Goal: Task Accomplishment & Management: Complete application form

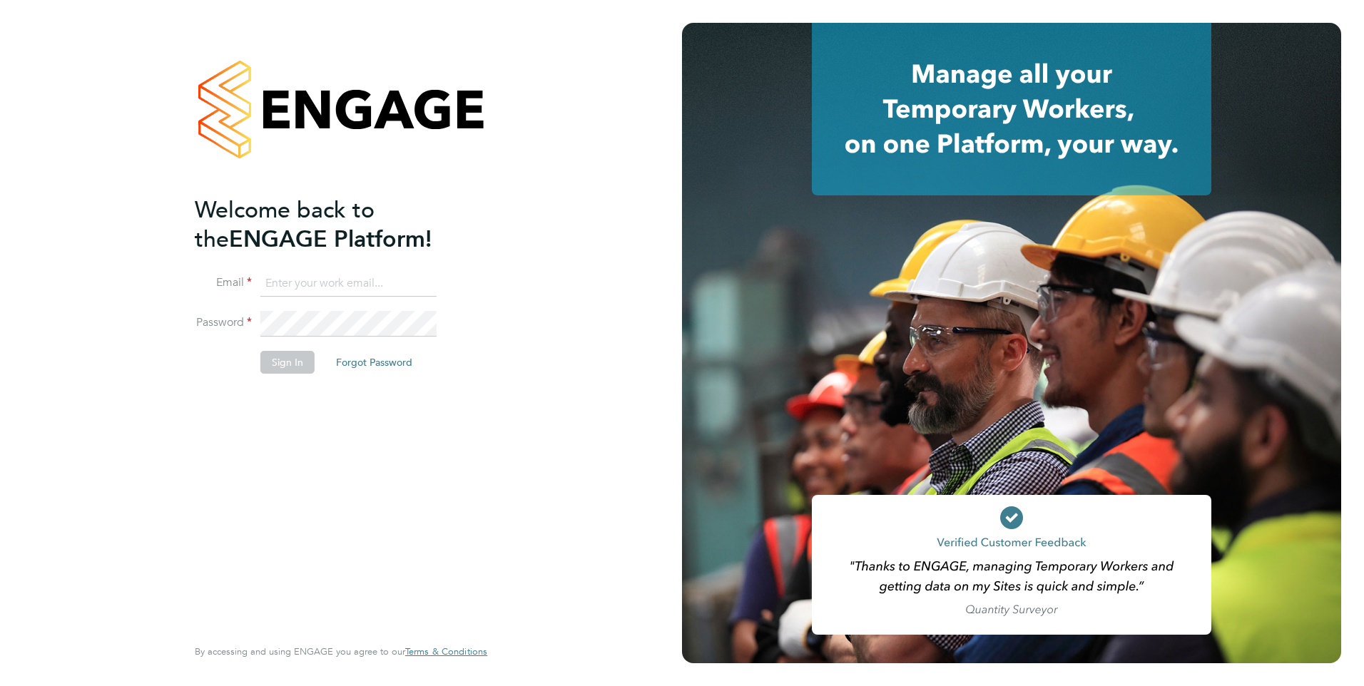
type input "[PERSON_NAME][EMAIL_ADDRESS][PERSON_NAME][DOMAIN_NAME]"
click at [297, 366] on button "Sign In" at bounding box center [287, 362] width 54 height 23
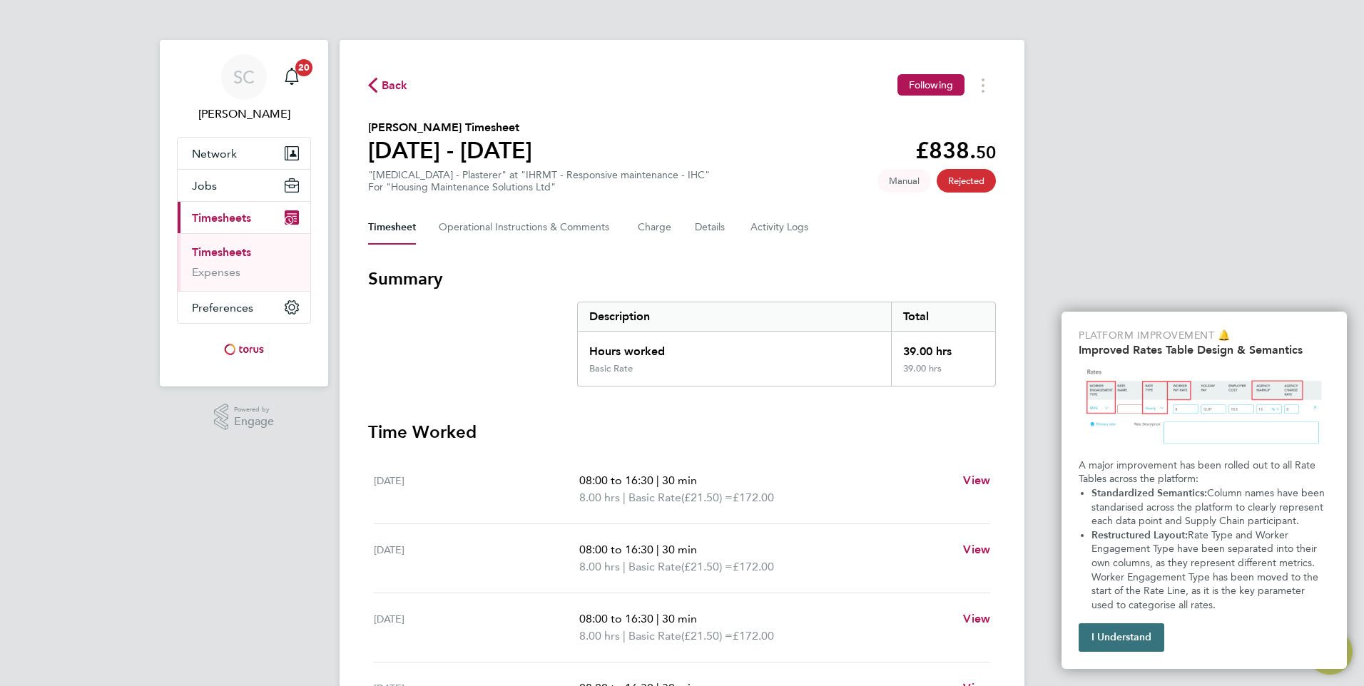
click at [1125, 639] on button "I Understand" at bounding box center [1121, 637] width 86 height 29
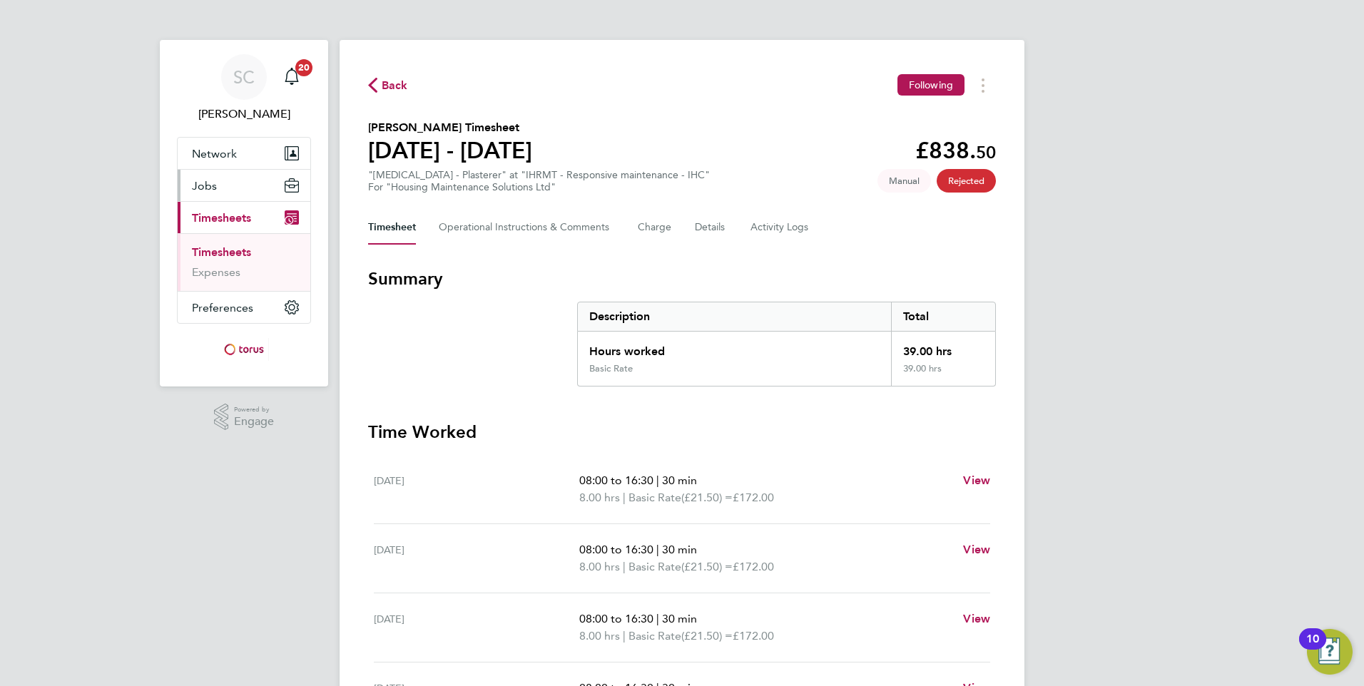
click at [223, 181] on button "Jobs" at bounding box center [244, 185] width 133 height 31
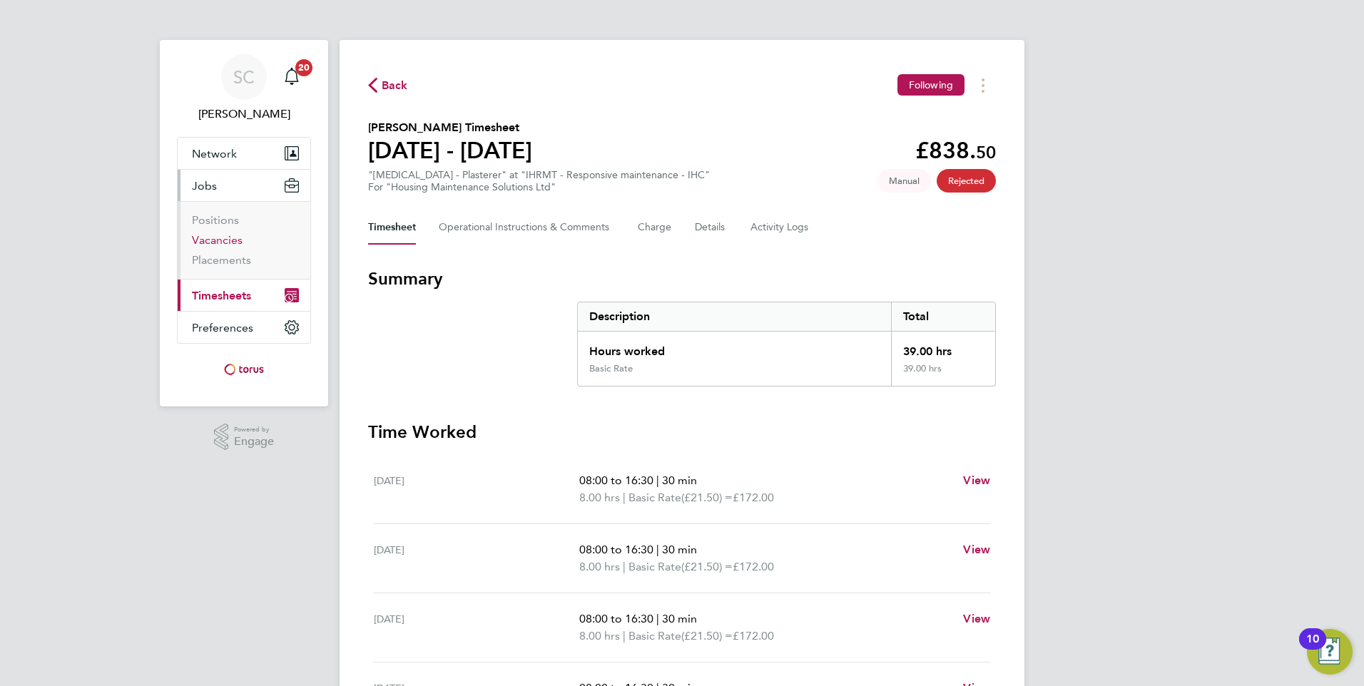
click at [230, 241] on link "Vacancies" at bounding box center [217, 240] width 51 height 14
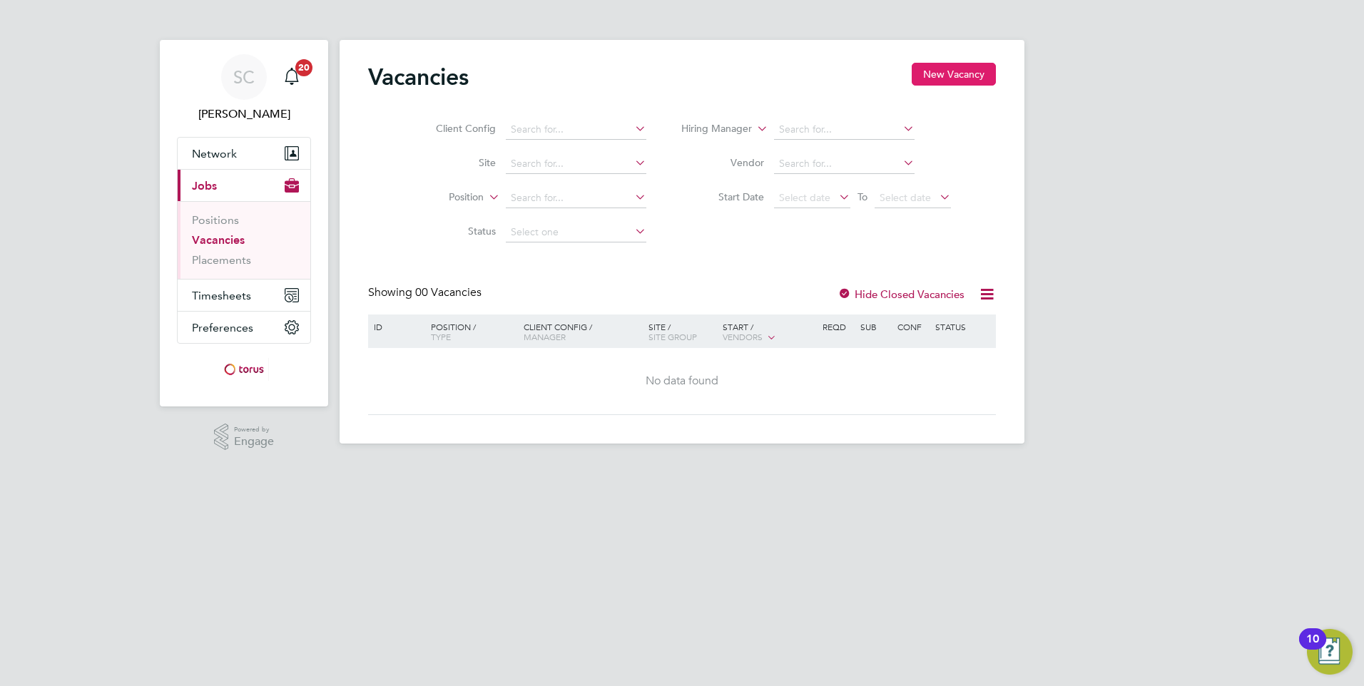
click at [964, 68] on button "New Vacancy" at bounding box center [954, 74] width 84 height 23
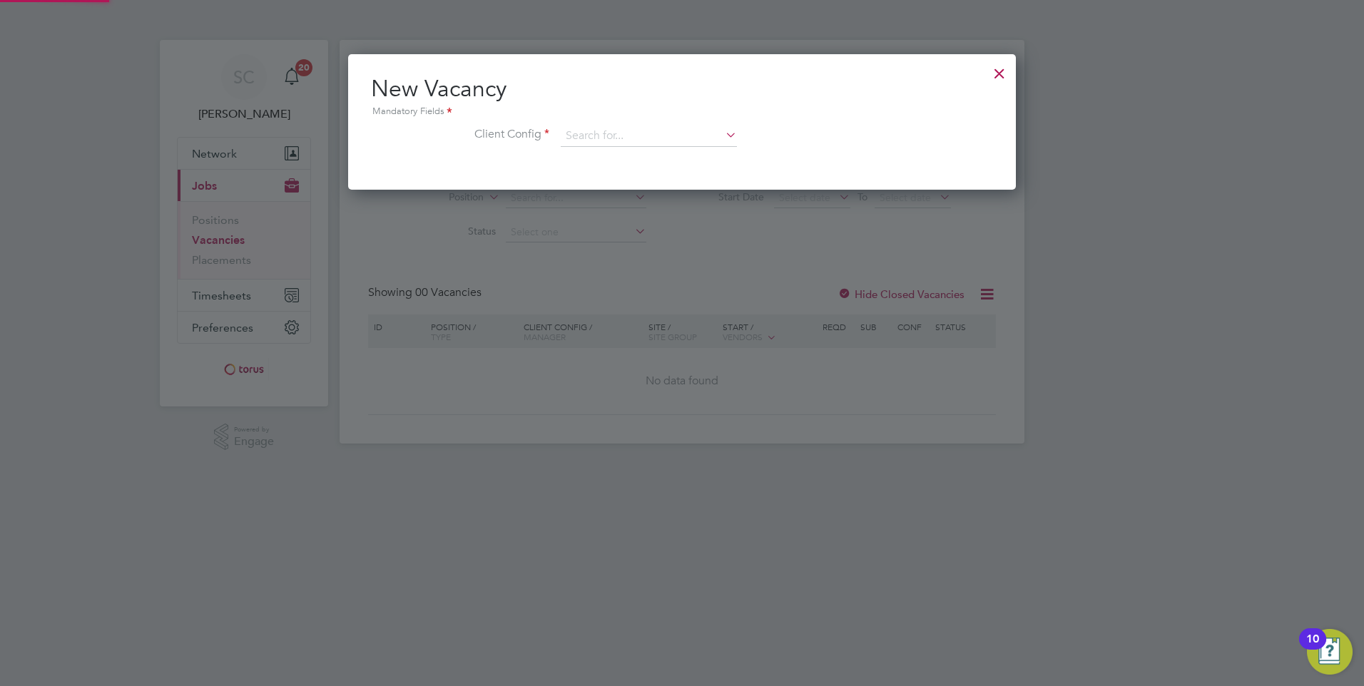
scroll to position [136, 668]
click at [723, 136] on icon at bounding box center [723, 135] width 0 height 20
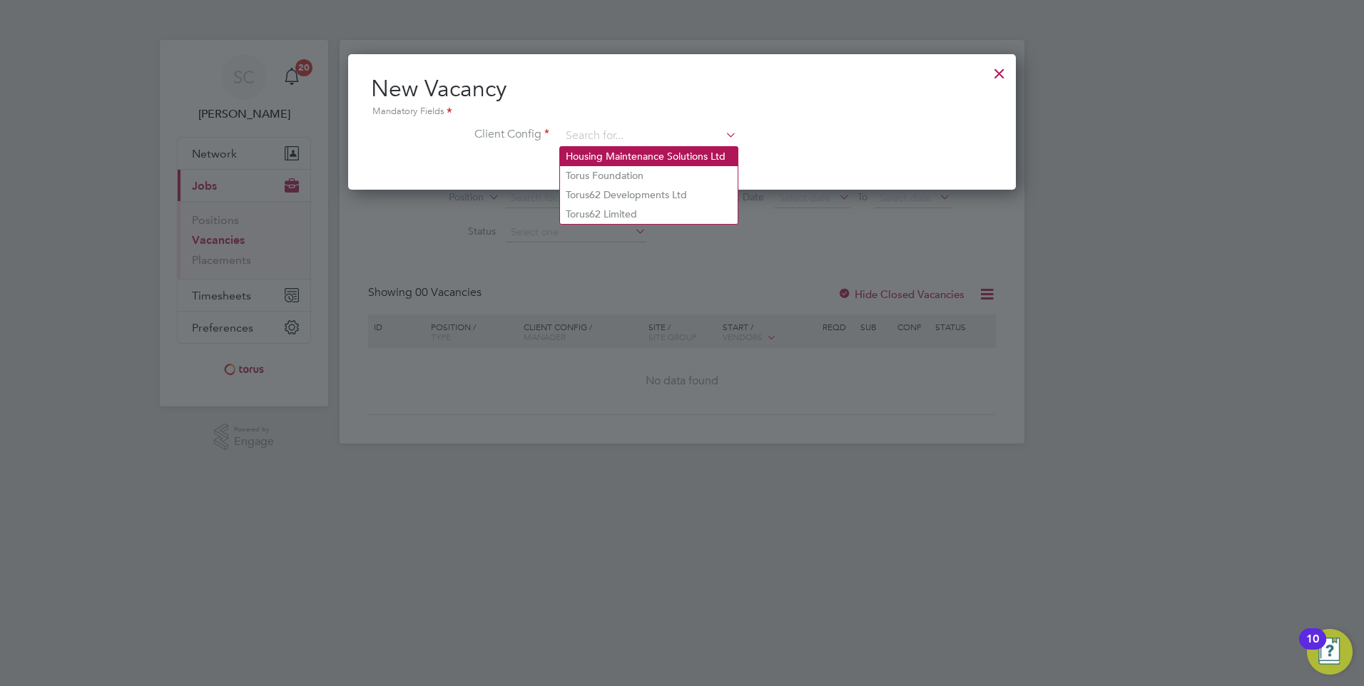
click at [678, 155] on li "Housing Maintenance Solutions Ltd" at bounding box center [649, 156] width 178 height 19
type input "Housing Maintenance Solutions Ltd"
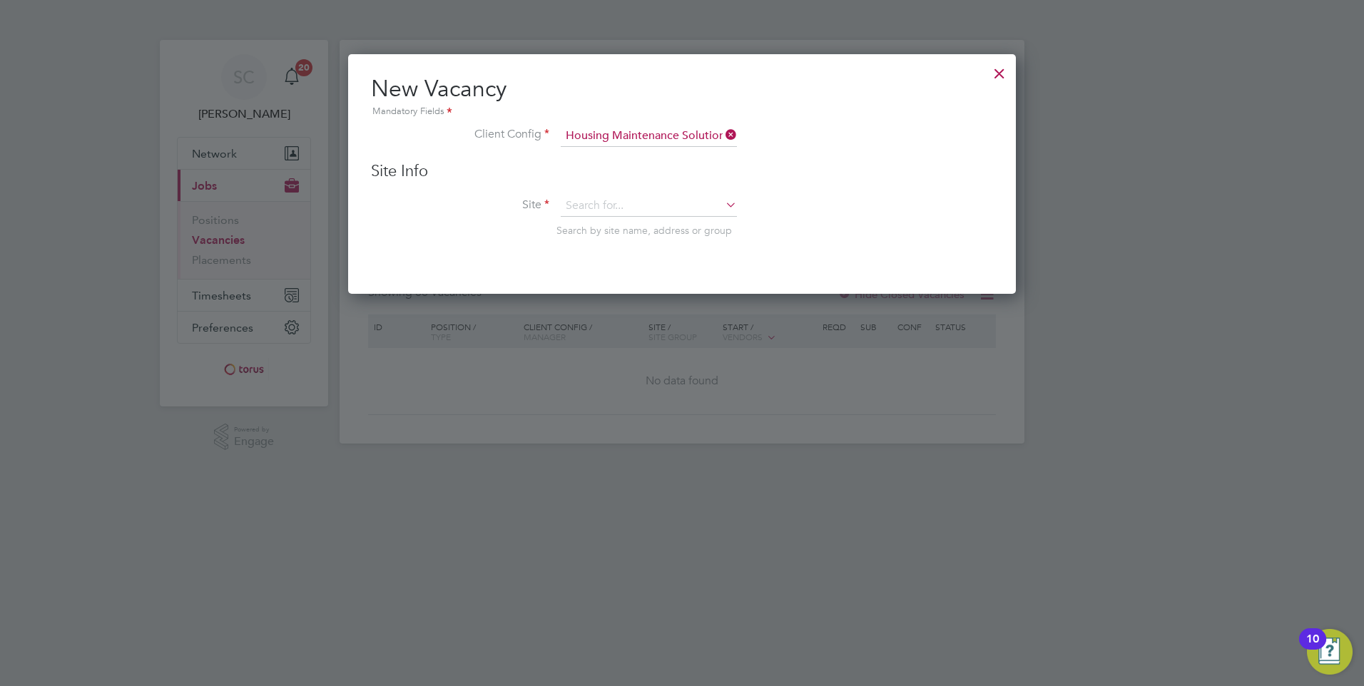
click at [723, 202] on icon at bounding box center [723, 205] width 0 height 20
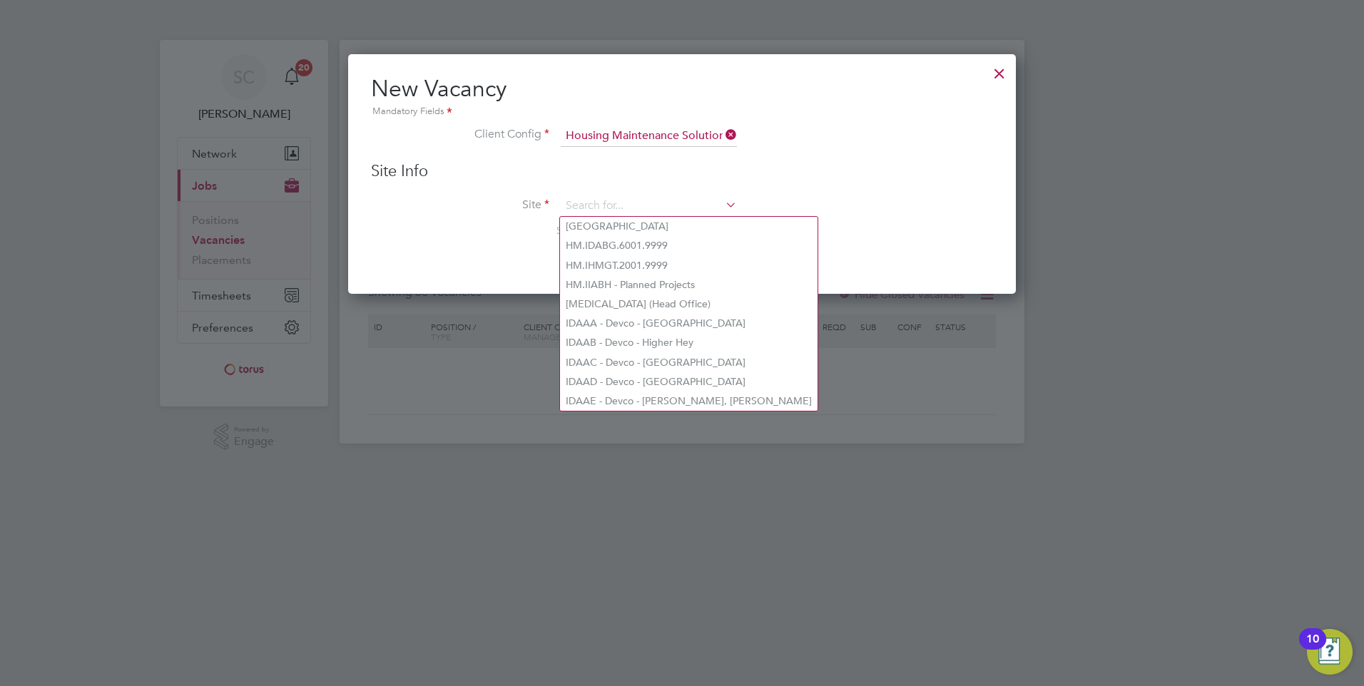
click at [723, 205] on icon at bounding box center [723, 205] width 0 height 20
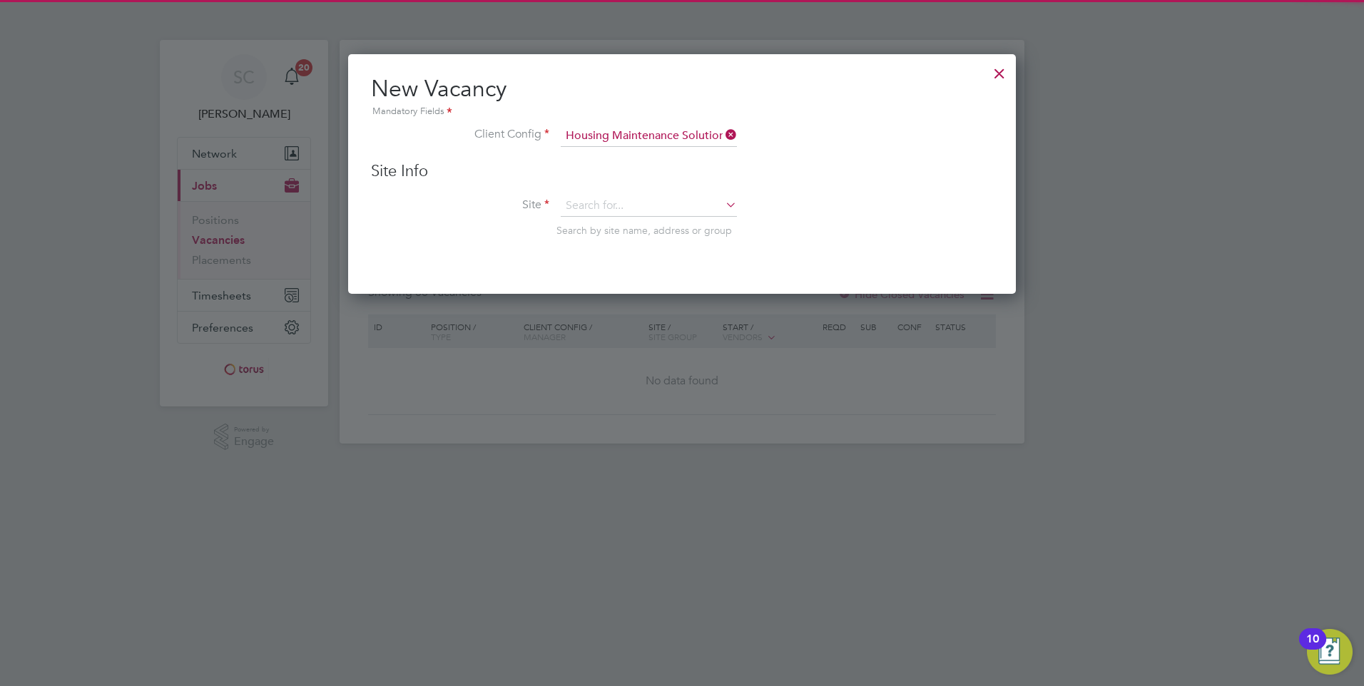
click at [723, 205] on icon at bounding box center [723, 205] width 0 height 20
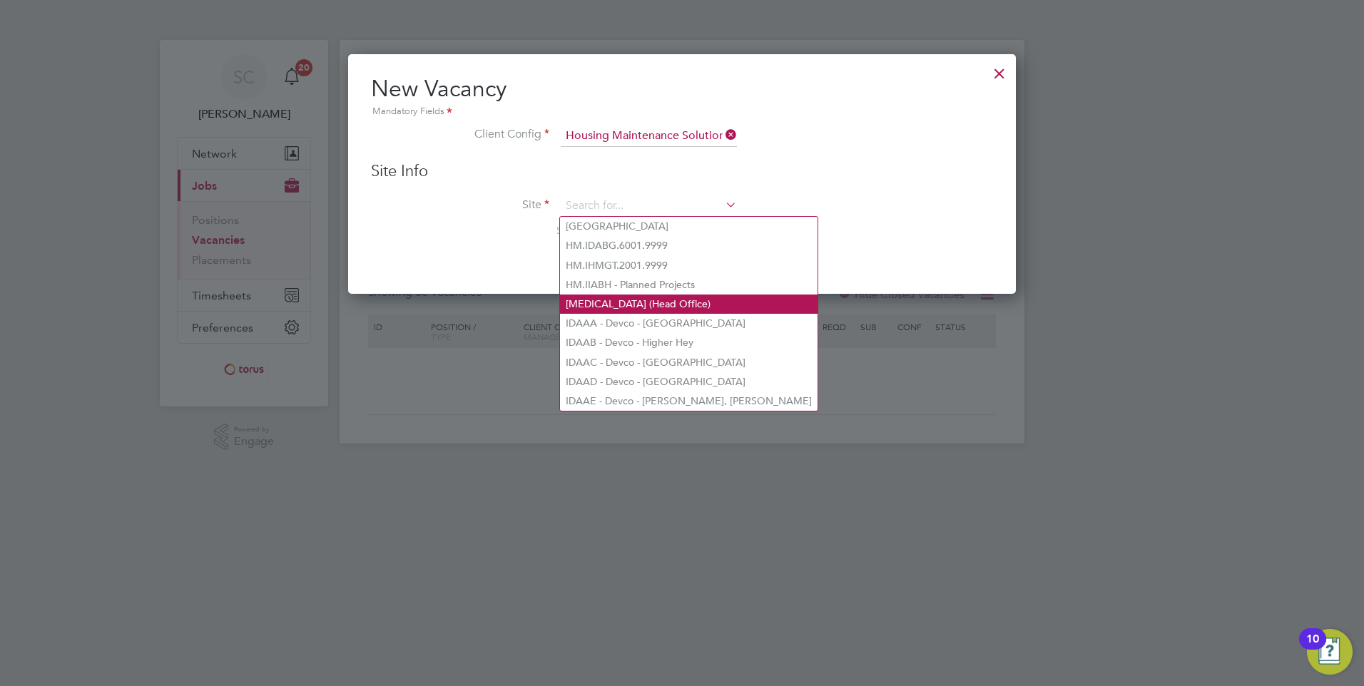
click at [612, 299] on li "[MEDICAL_DATA] (Head Office)" at bounding box center [688, 304] width 257 height 19
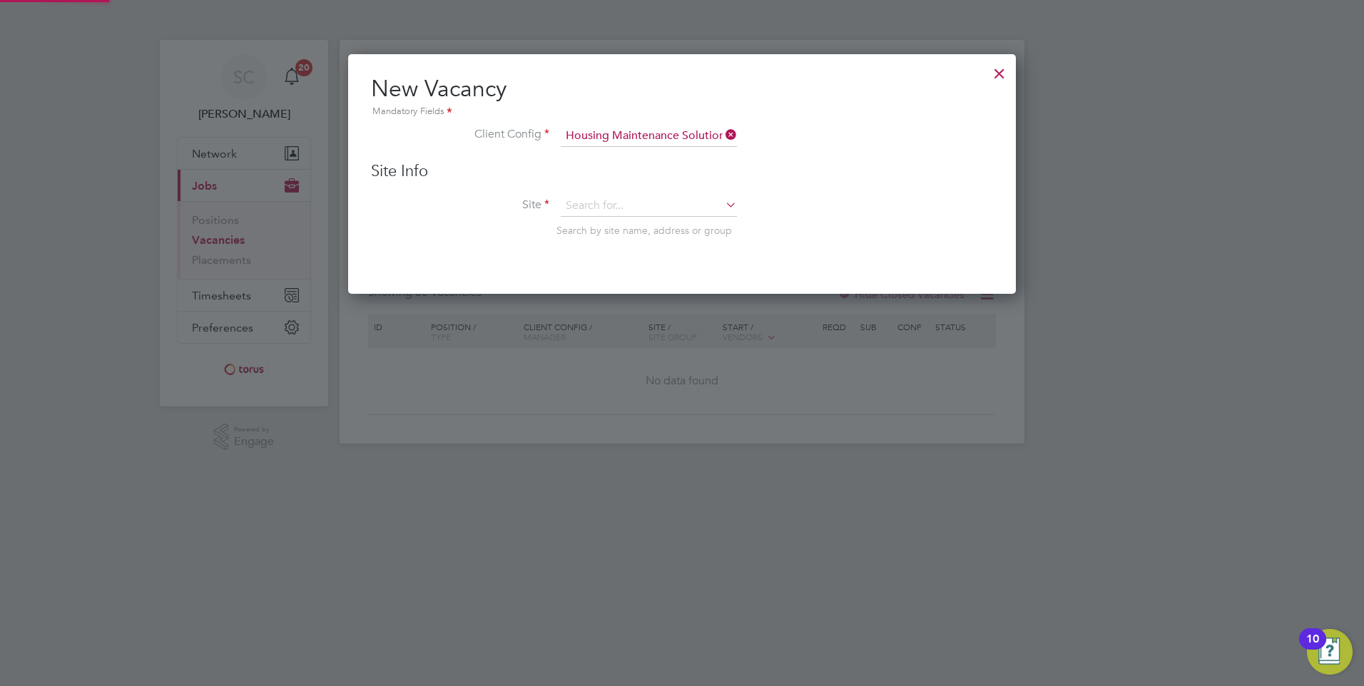
type input "[MEDICAL_DATA] (Head Office)"
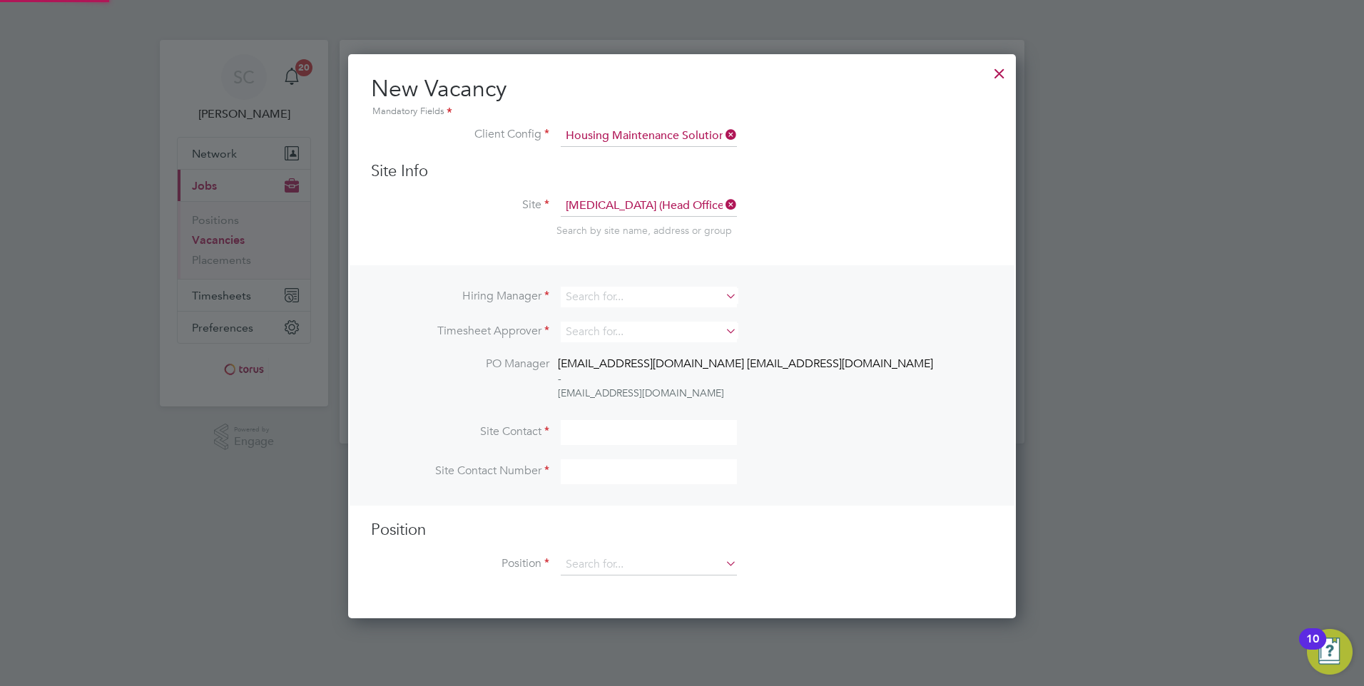
scroll to position [566, 668]
click at [723, 300] on icon at bounding box center [723, 296] width 0 height 20
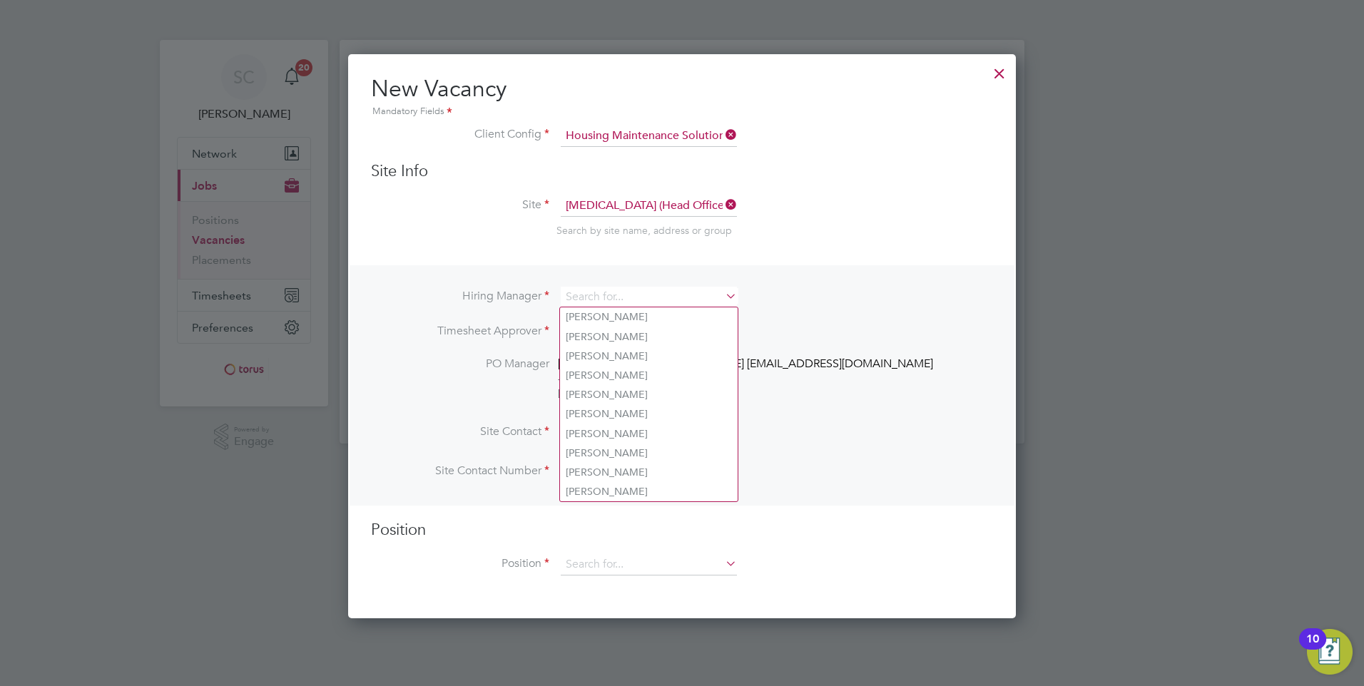
click at [723, 203] on icon at bounding box center [723, 205] width 0 height 20
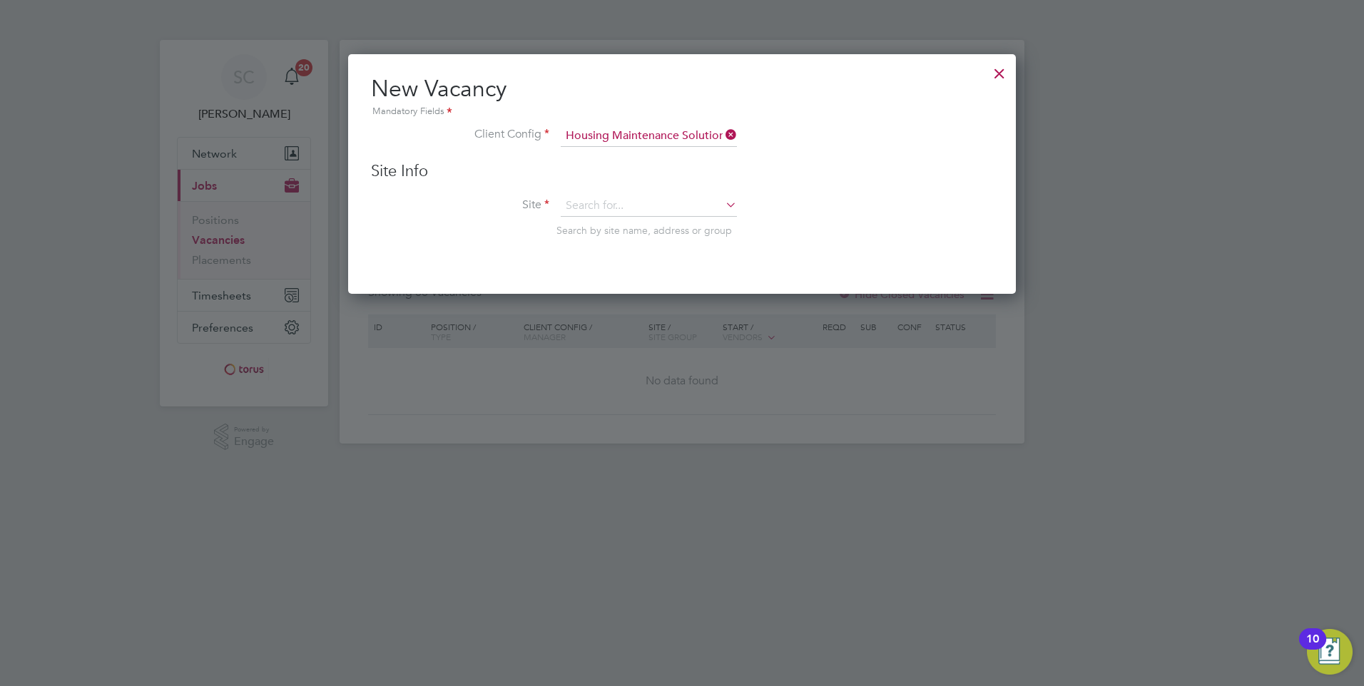
scroll to position [241, 668]
click at [591, 203] on input at bounding box center [649, 205] width 176 height 21
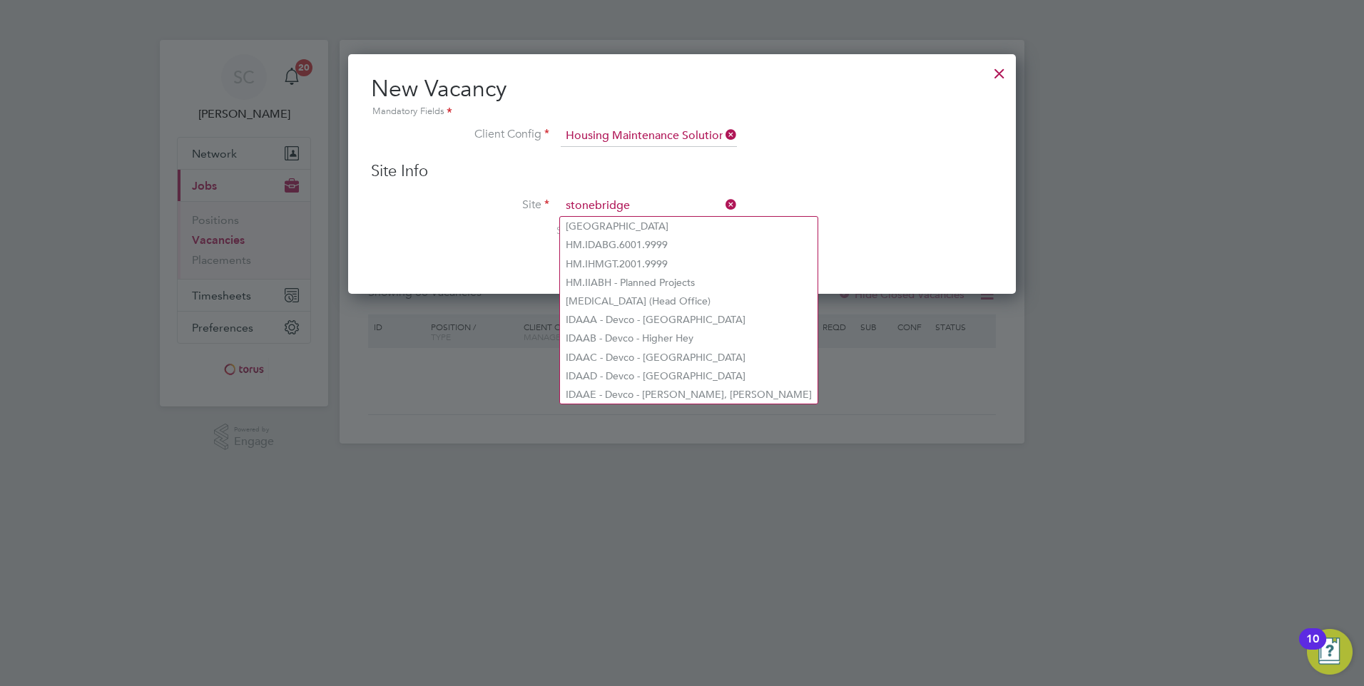
type input "stonebridge"
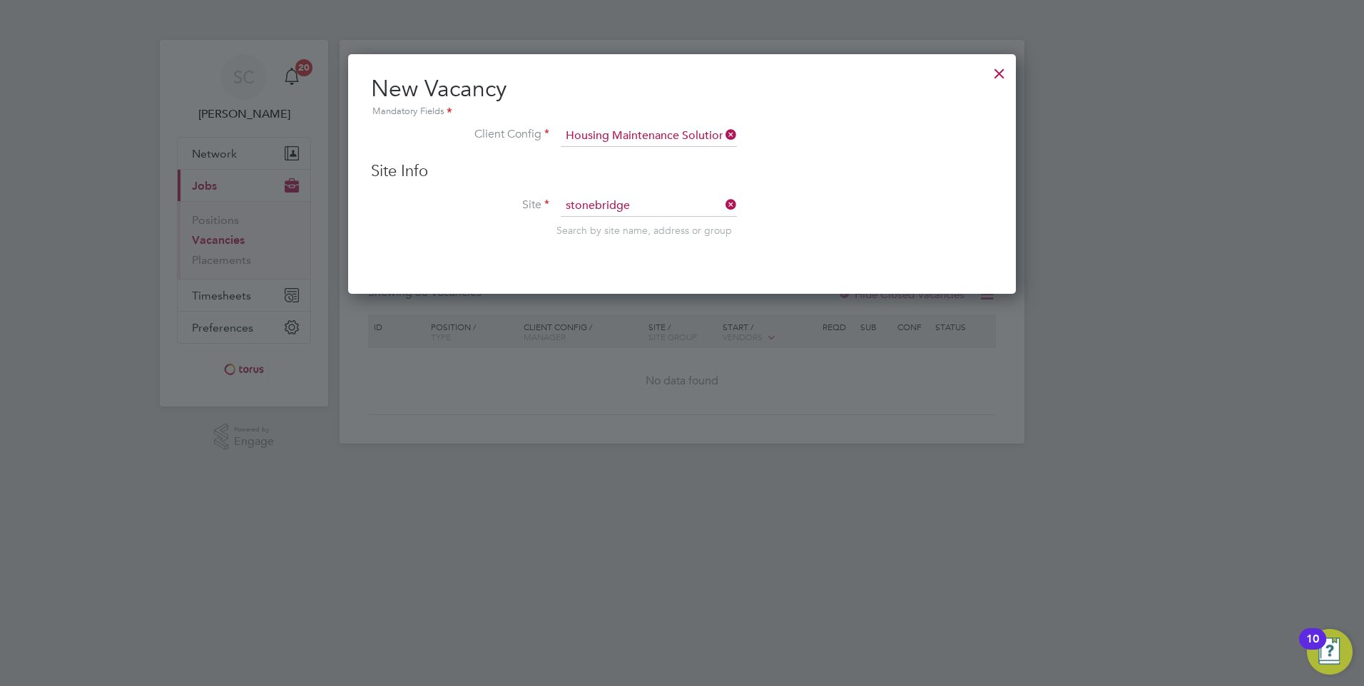
click at [723, 204] on icon at bounding box center [723, 205] width 0 height 20
click at [622, 210] on input at bounding box center [649, 205] width 176 height 21
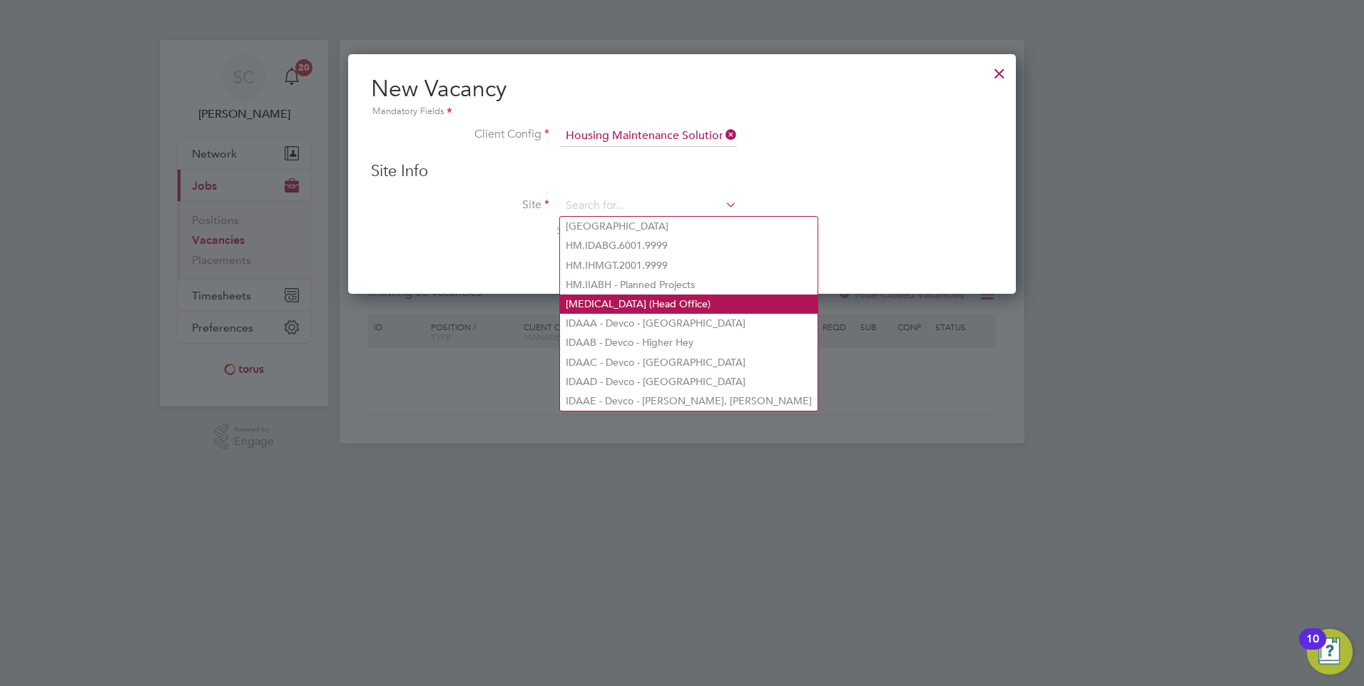
click at [648, 298] on li "[MEDICAL_DATA] (Head Office)" at bounding box center [688, 304] width 257 height 19
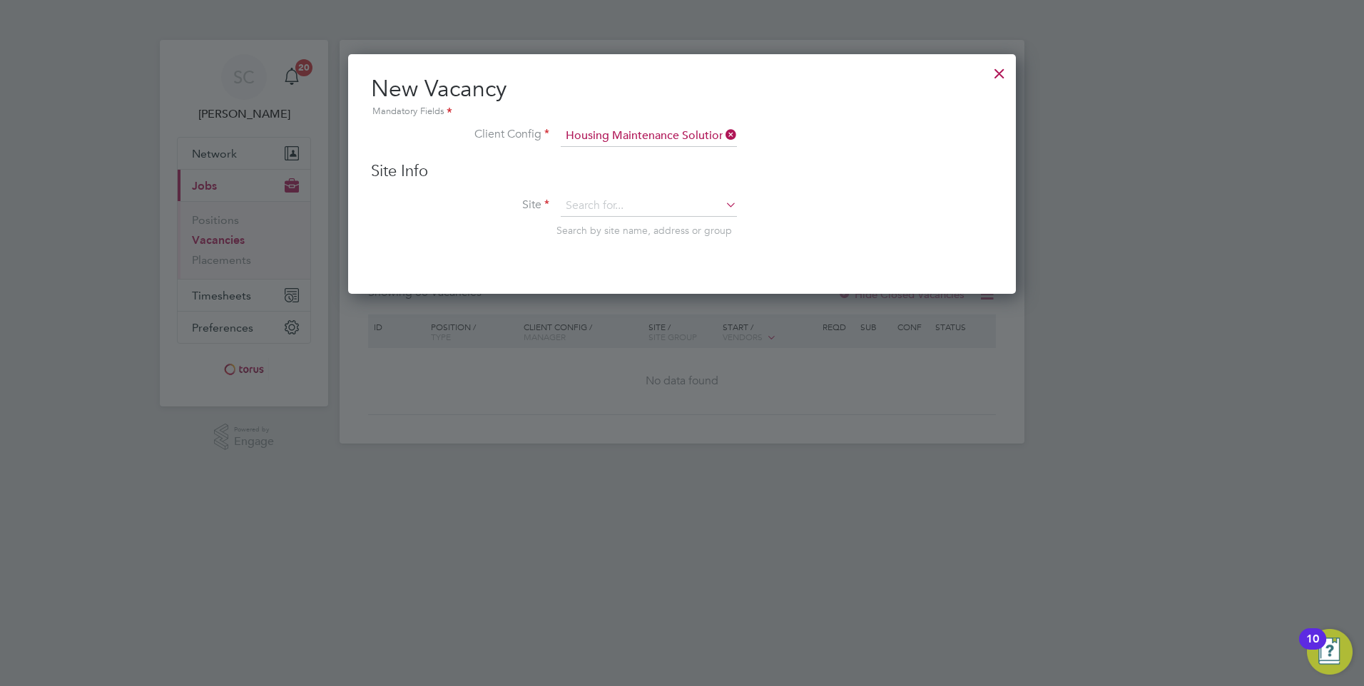
type input "[MEDICAL_DATA] (Head Office)"
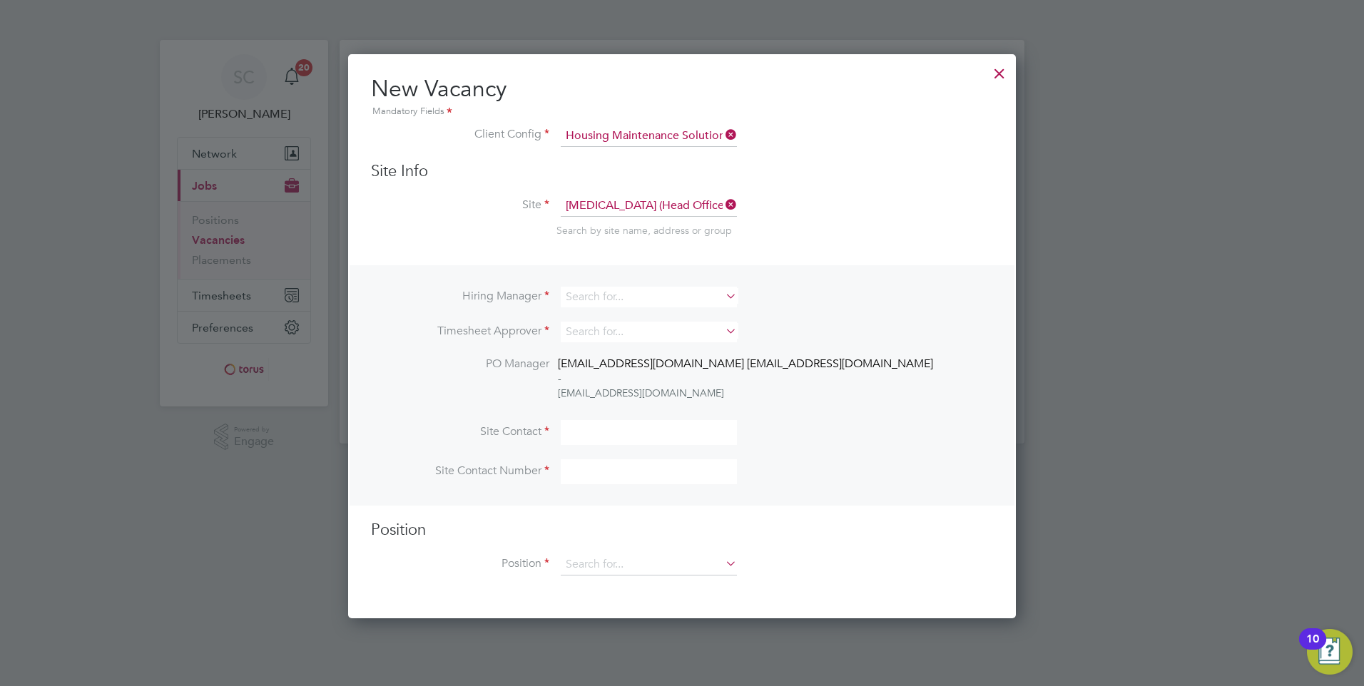
scroll to position [566, 668]
click at [620, 292] on input at bounding box center [649, 297] width 176 height 21
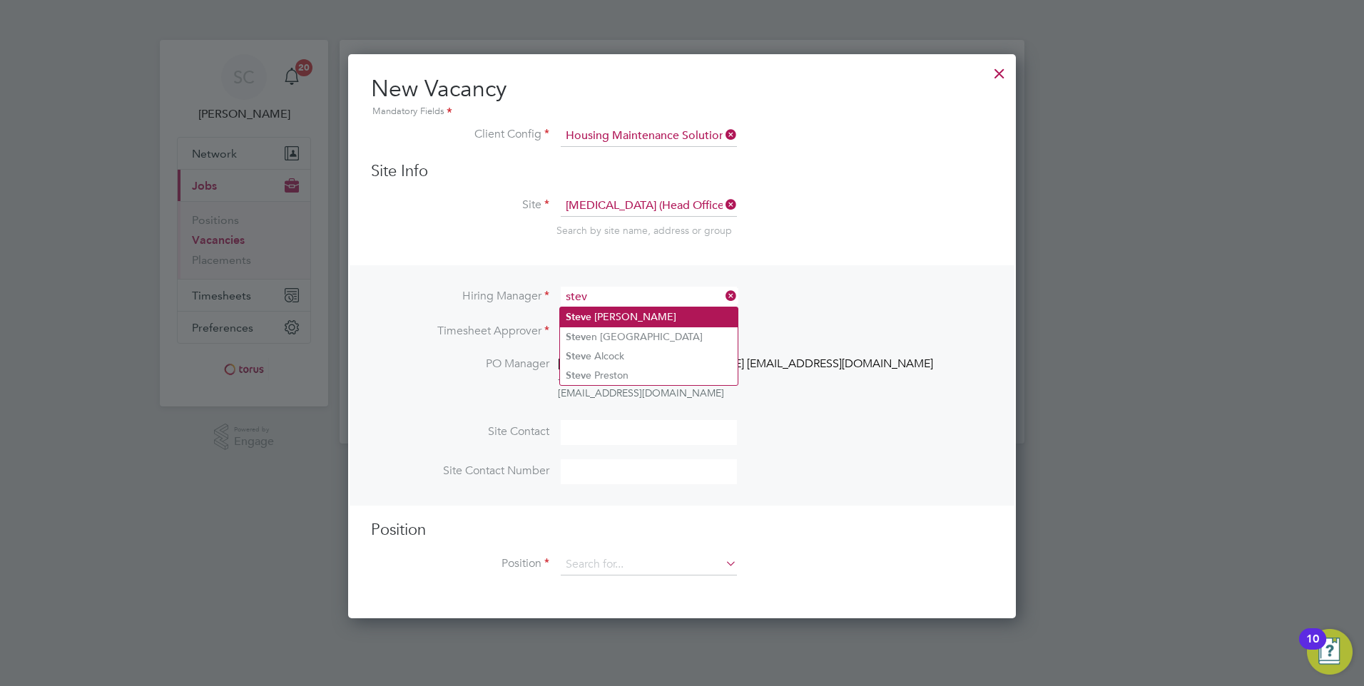
click at [633, 312] on li "[PERSON_NAME]" at bounding box center [649, 316] width 178 height 19
type input "[PERSON_NAME]"
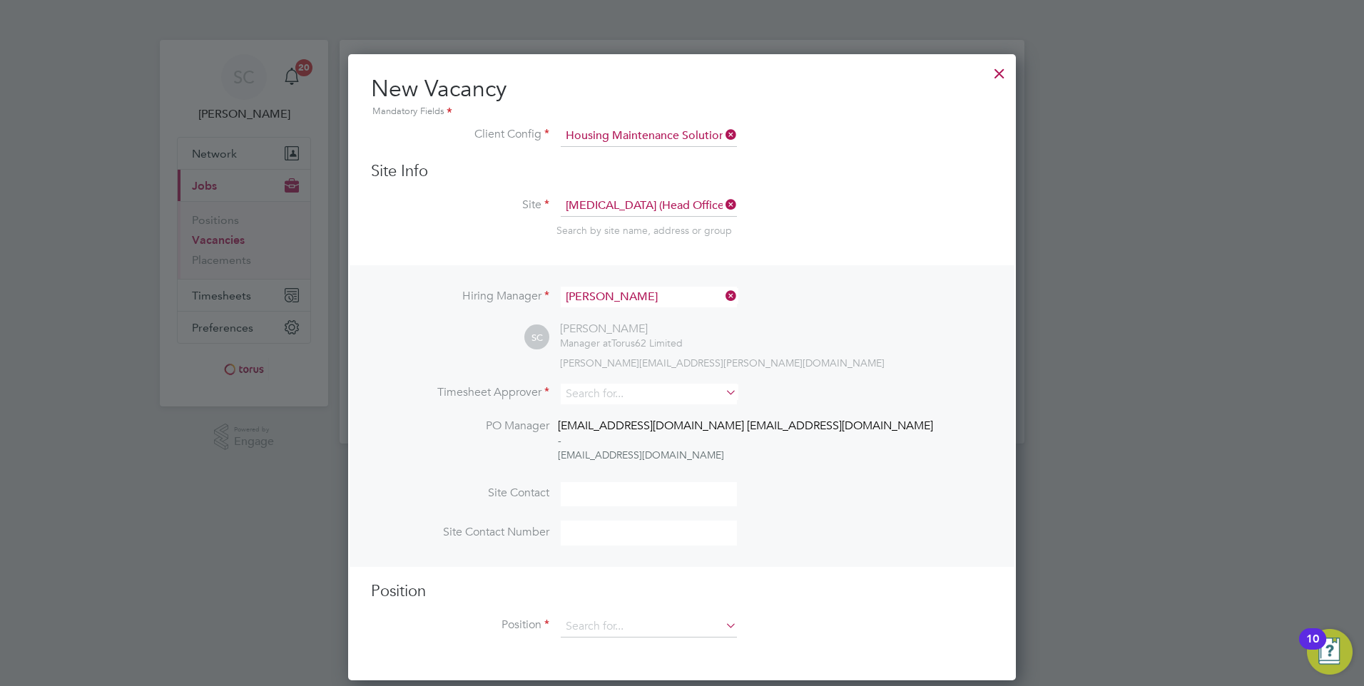
scroll to position [628, 668]
click at [723, 394] on icon at bounding box center [723, 392] width 0 height 20
click at [612, 412] on li "[PERSON_NAME]" at bounding box center [649, 414] width 178 height 19
type input "[PERSON_NAME]"
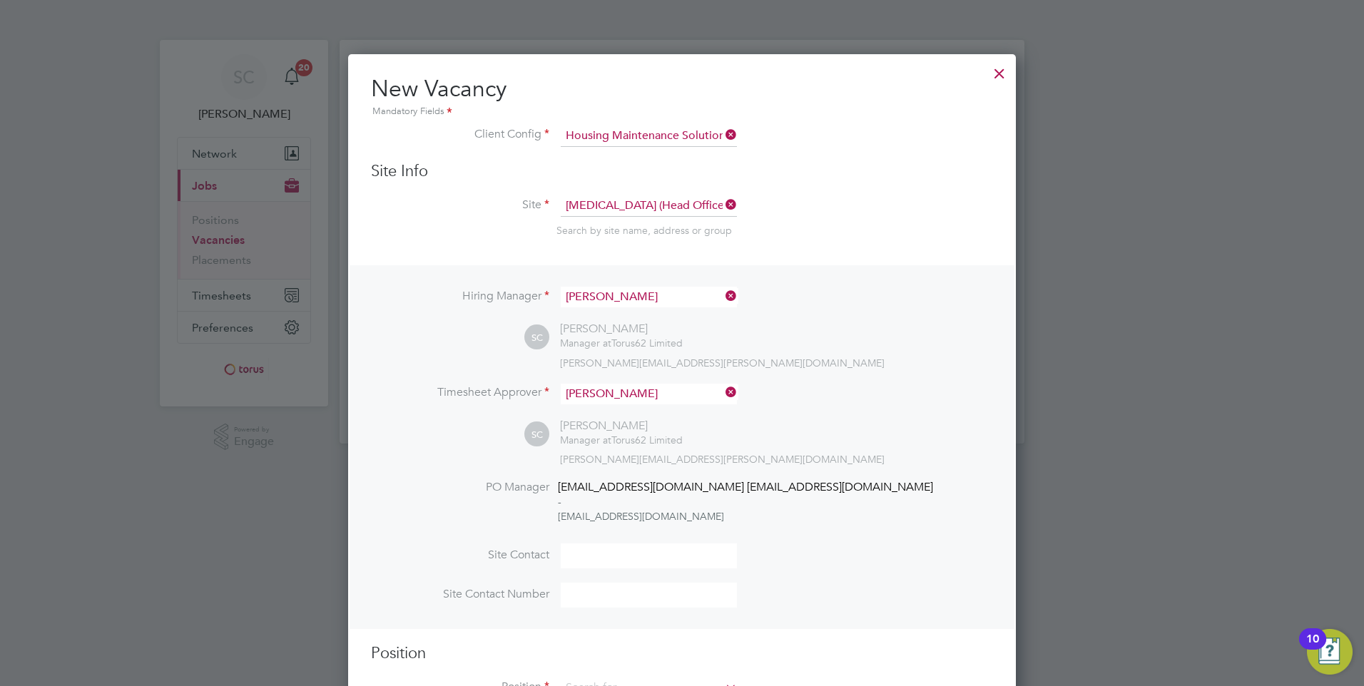
scroll to position [57, 0]
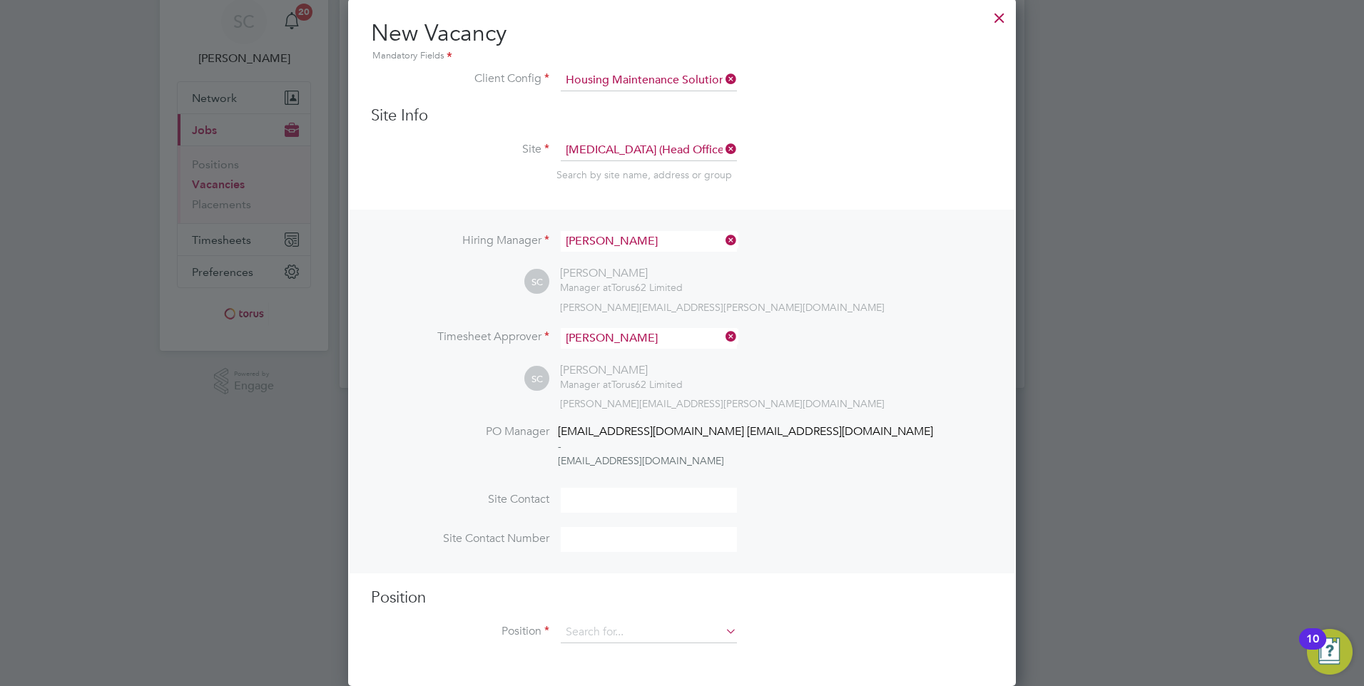
click at [590, 493] on input at bounding box center [649, 500] width 176 height 25
type input "[PERSON_NAME][EMAIL_ADDRESS][PERSON_NAME][DOMAIN_NAME]"
click at [607, 540] on input at bounding box center [649, 539] width 176 height 25
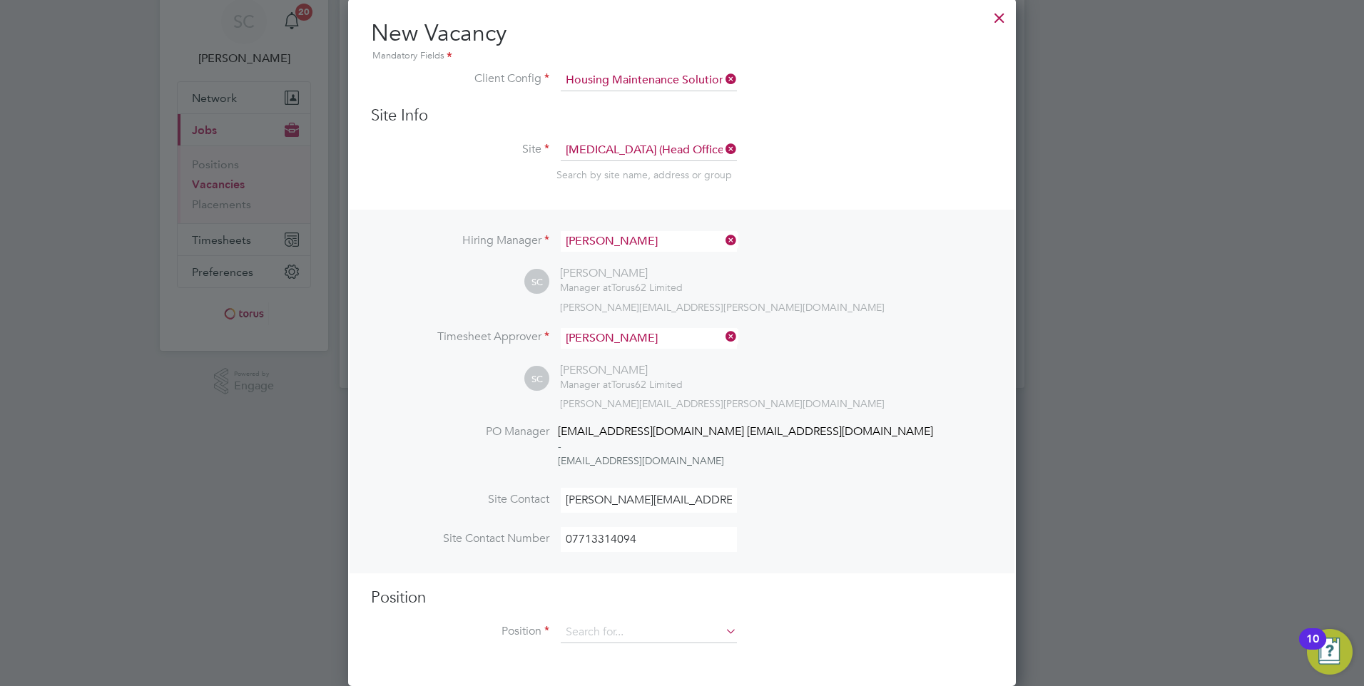
type input "07713314094"
click at [723, 632] on icon at bounding box center [723, 631] width 0 height 20
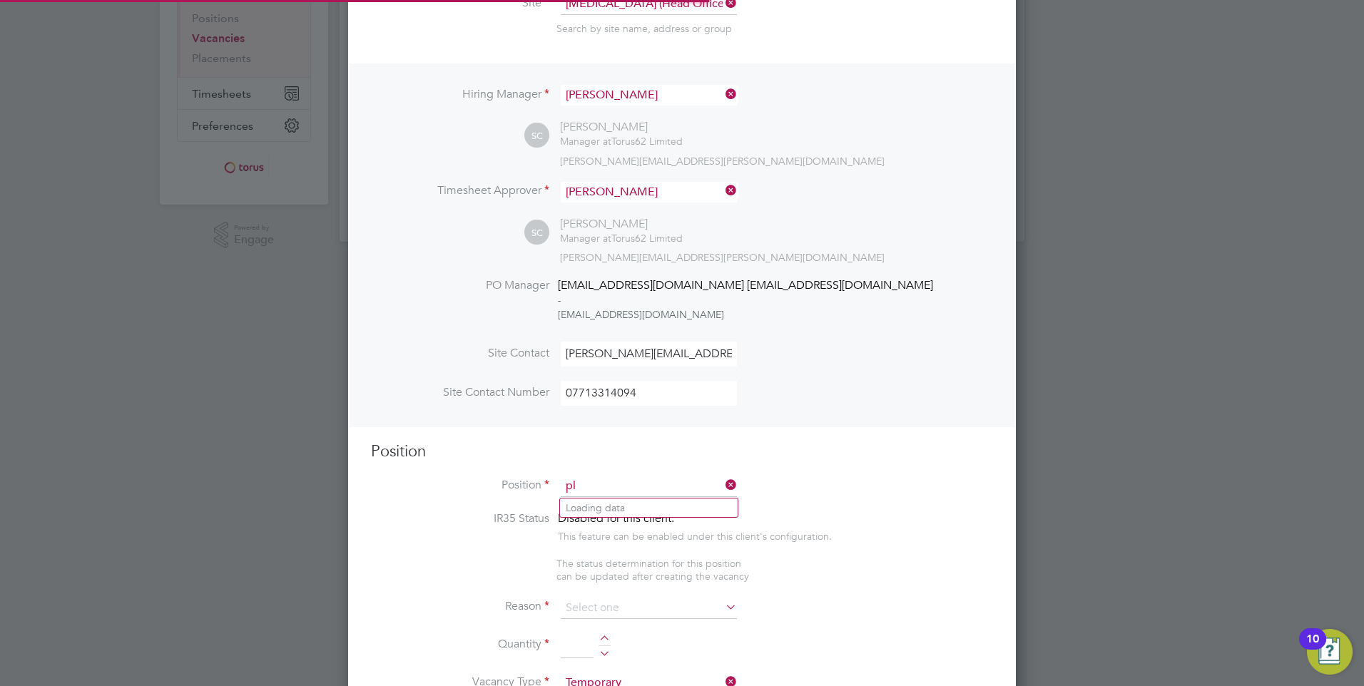
scroll to position [2056, 668]
click at [626, 511] on li "[MEDICAL_DATA] - Plas terer" at bounding box center [649, 508] width 178 height 19
type input "[MEDICAL_DATA] - Plasterer"
type textarea "Working across social housing properties, planned works, void work Time served …"
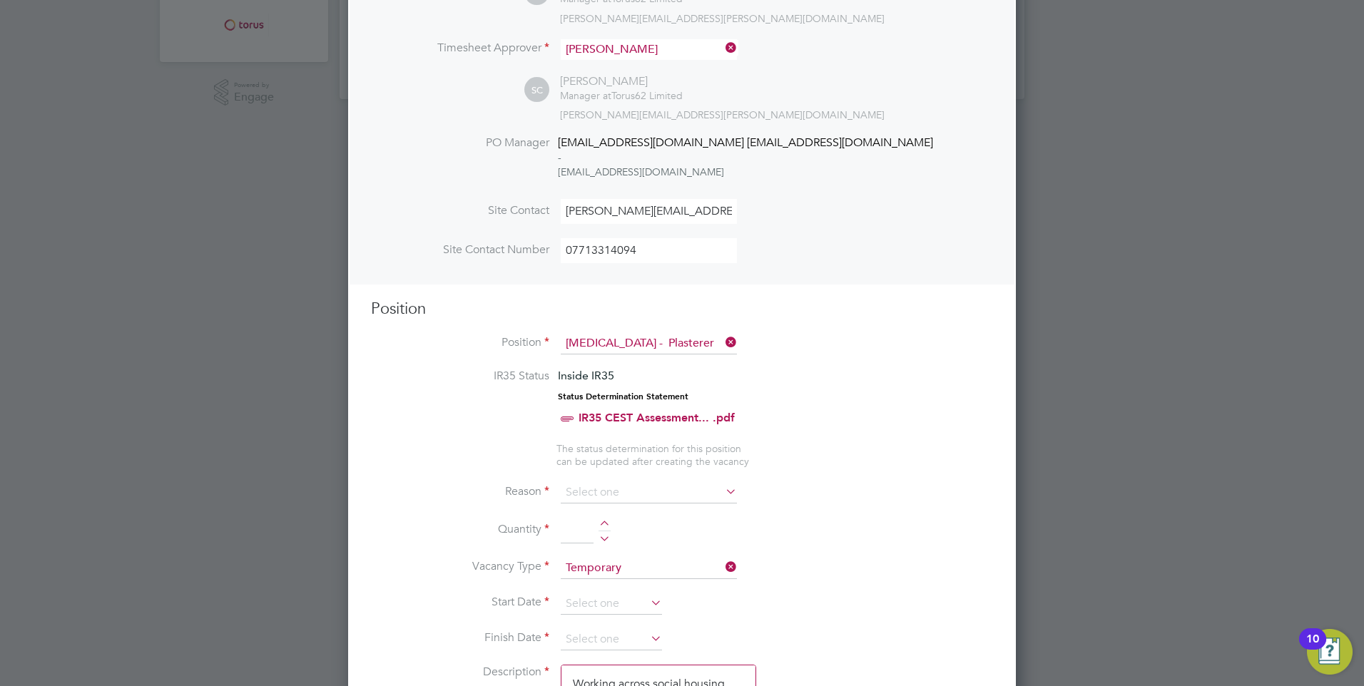
scroll to position [487, 0]
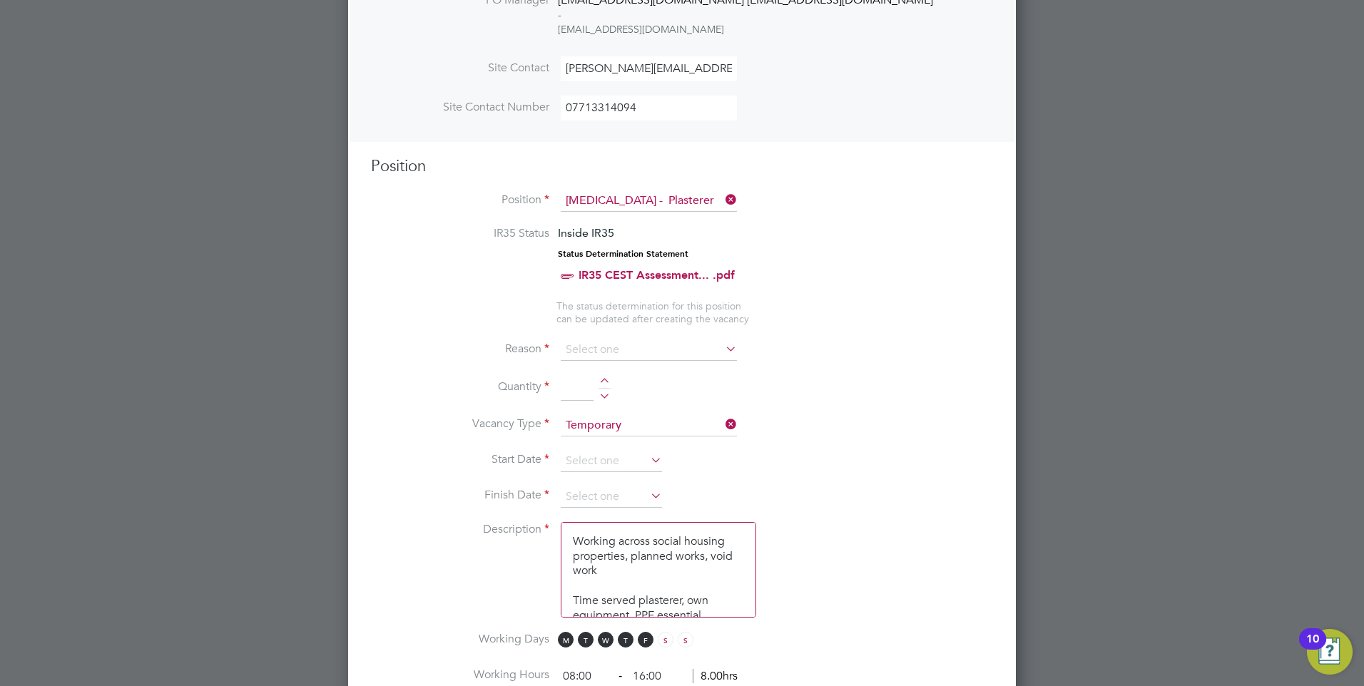
click at [723, 347] on icon at bounding box center [723, 349] width 0 height 20
click at [723, 352] on icon at bounding box center [723, 349] width 0 height 20
click at [626, 347] on input at bounding box center [649, 349] width 176 height 21
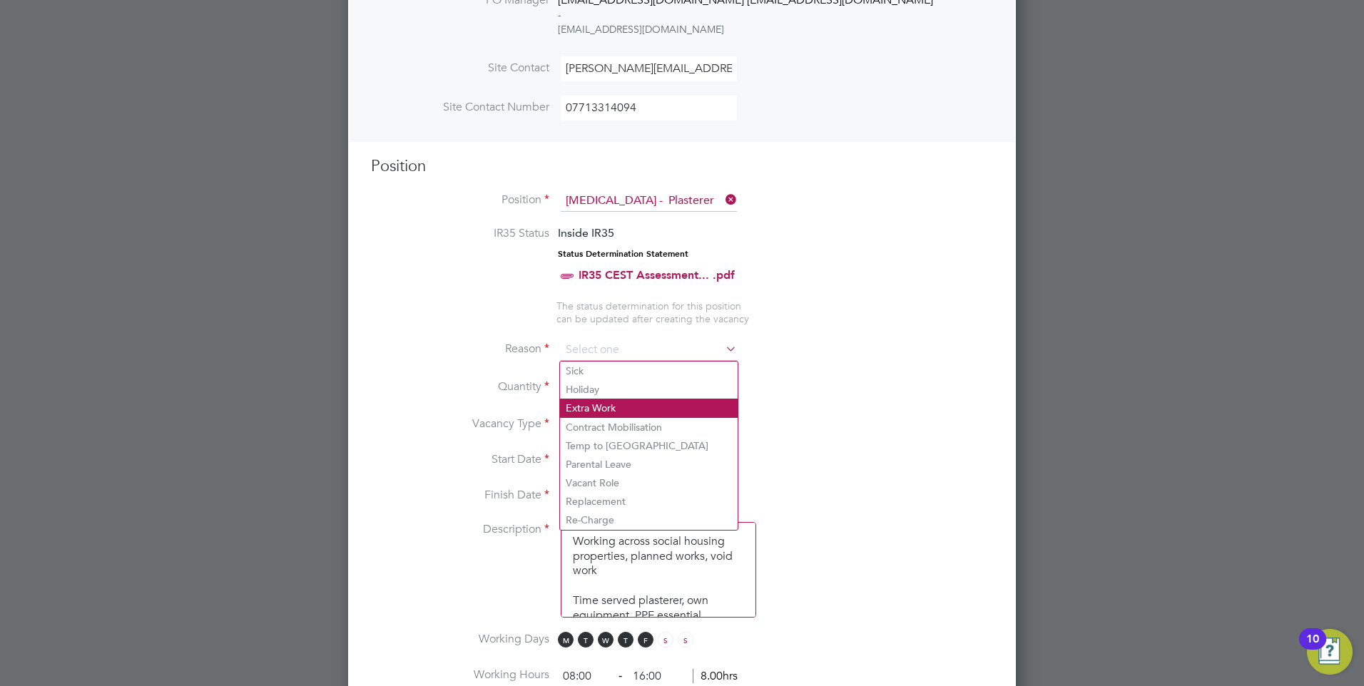
click at [628, 400] on li "Extra Work" at bounding box center [649, 408] width 178 height 19
type input "Extra Work"
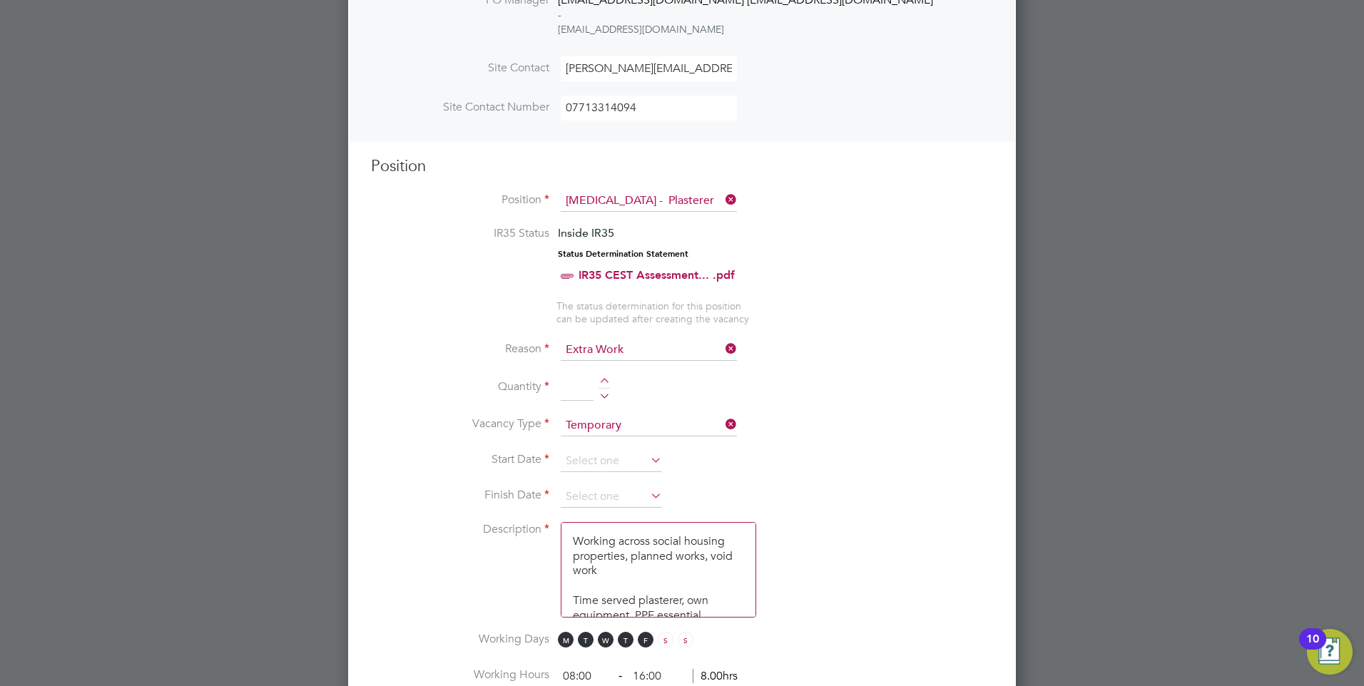
click at [607, 382] on div at bounding box center [604, 383] width 12 height 10
type input "1"
click at [630, 427] on input at bounding box center [649, 425] width 176 height 21
click at [625, 446] on li "Temporary" at bounding box center [649, 446] width 178 height 19
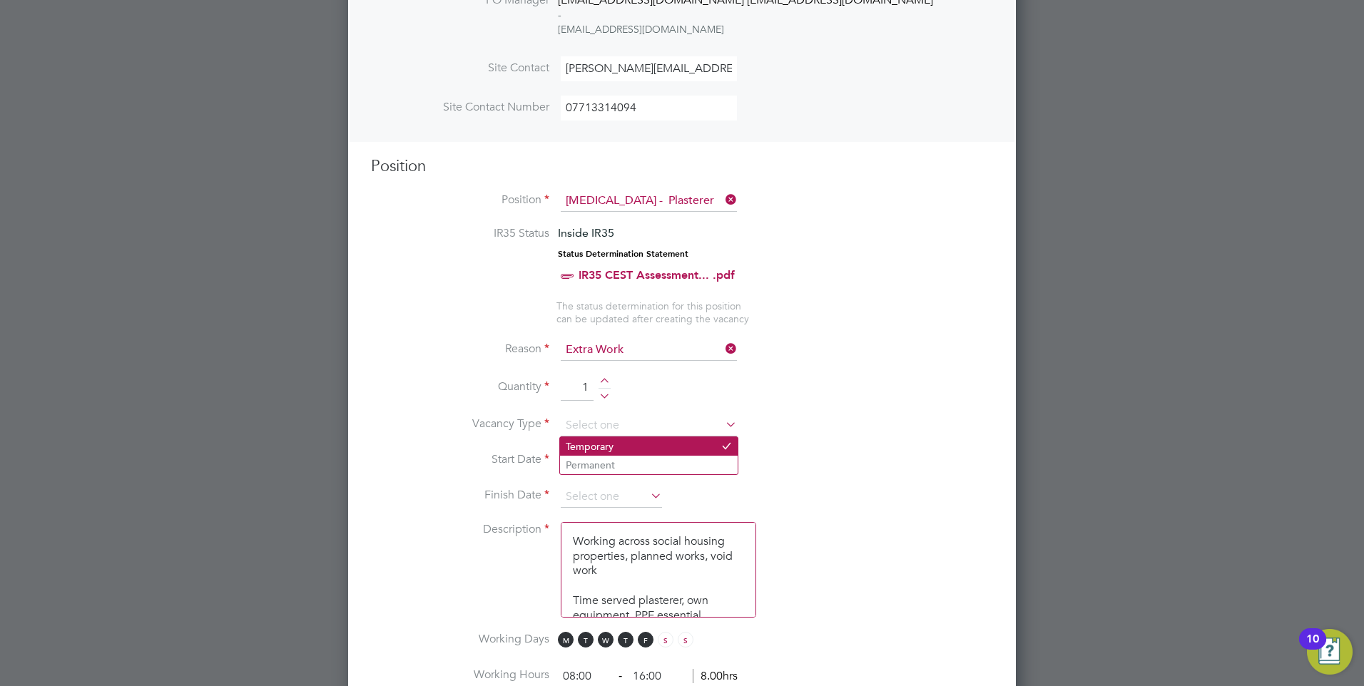
type input "Temporary"
click at [648, 462] on icon at bounding box center [648, 460] width 0 height 20
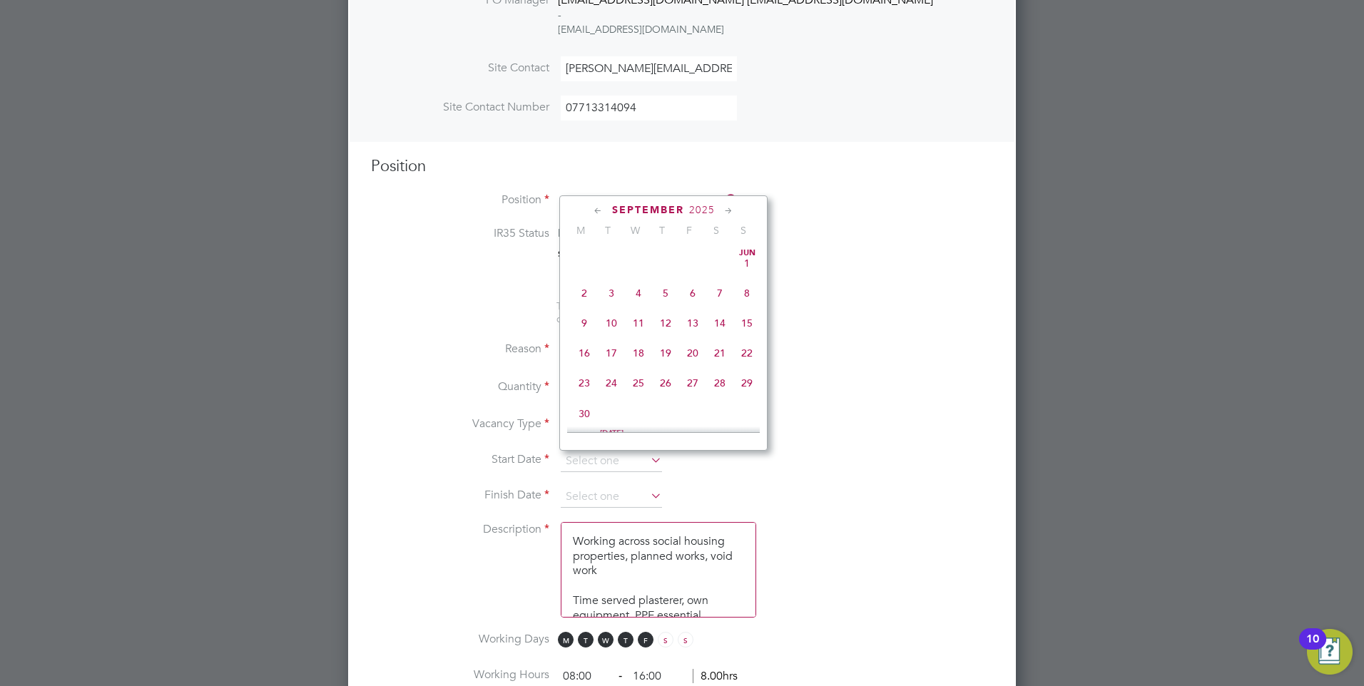
scroll to position [432, 0]
click at [584, 383] on span "15" at bounding box center [584, 372] width 27 height 27
type input "[DATE]"
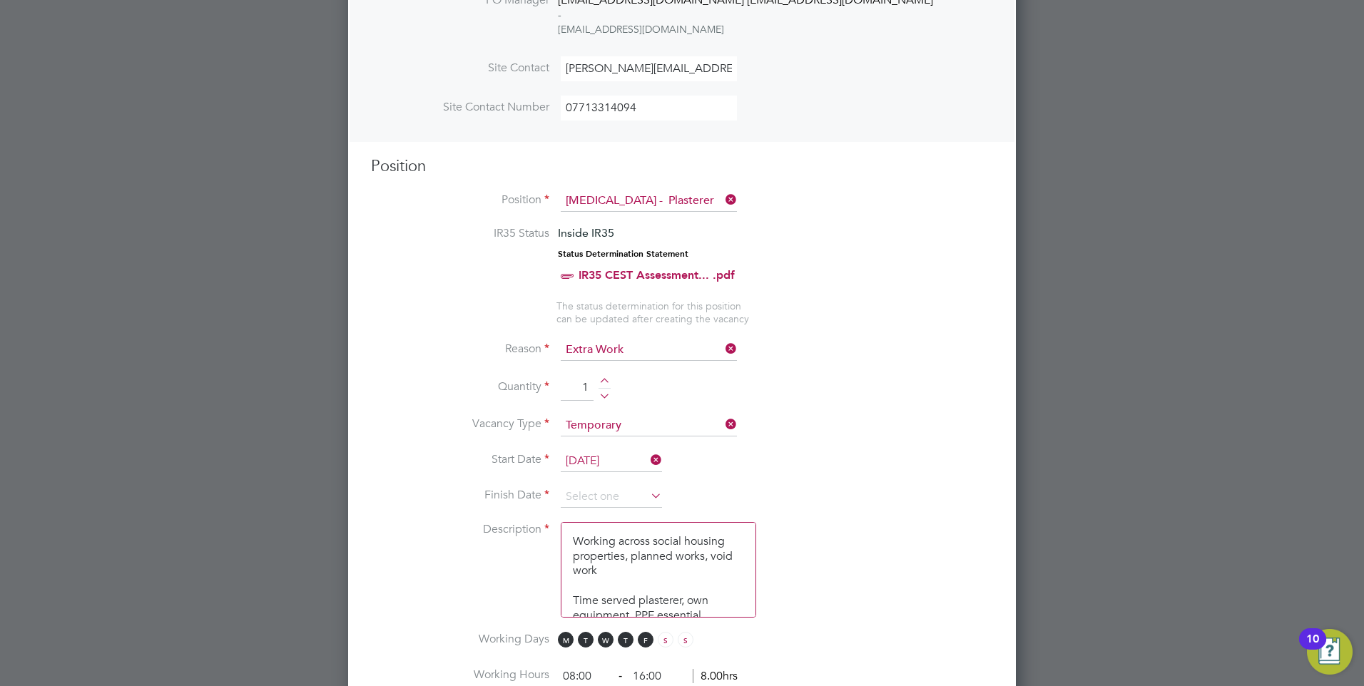
click at [648, 502] on icon at bounding box center [648, 496] width 0 height 20
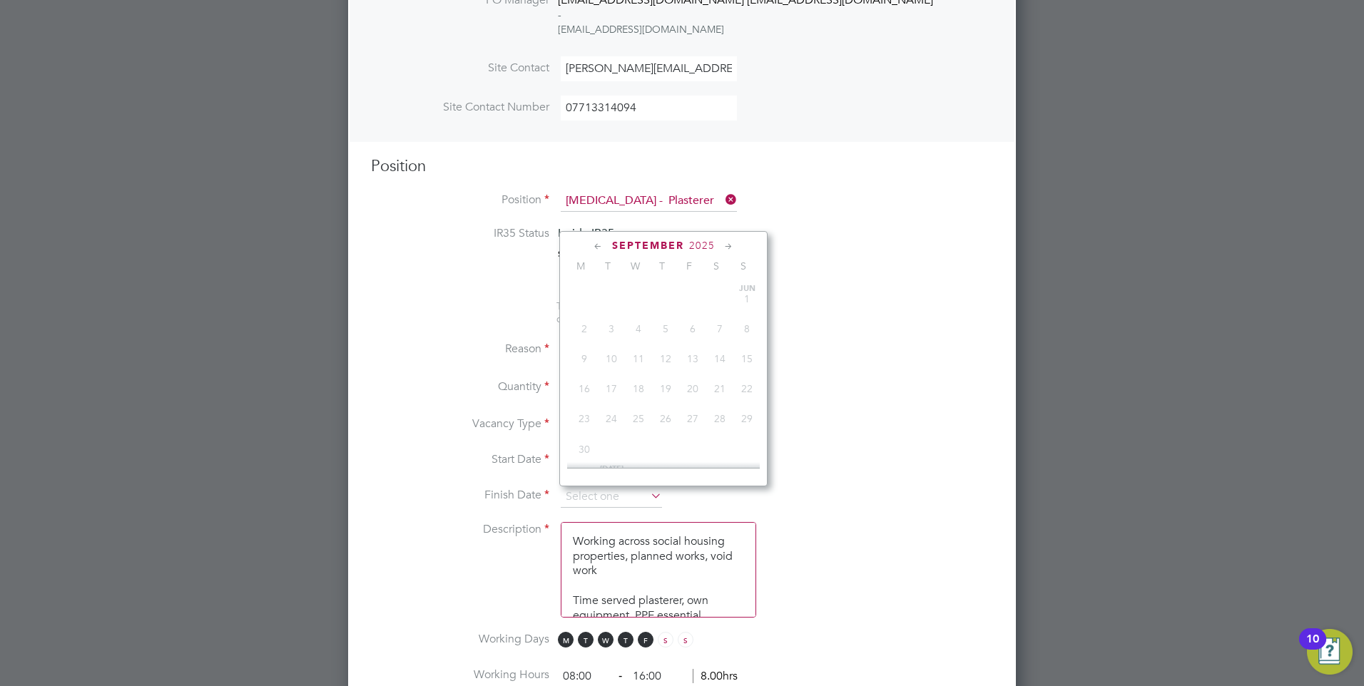
scroll to position [494, 0]
click at [730, 243] on icon at bounding box center [729, 247] width 14 height 16
click at [730, 247] on icon at bounding box center [729, 247] width 14 height 16
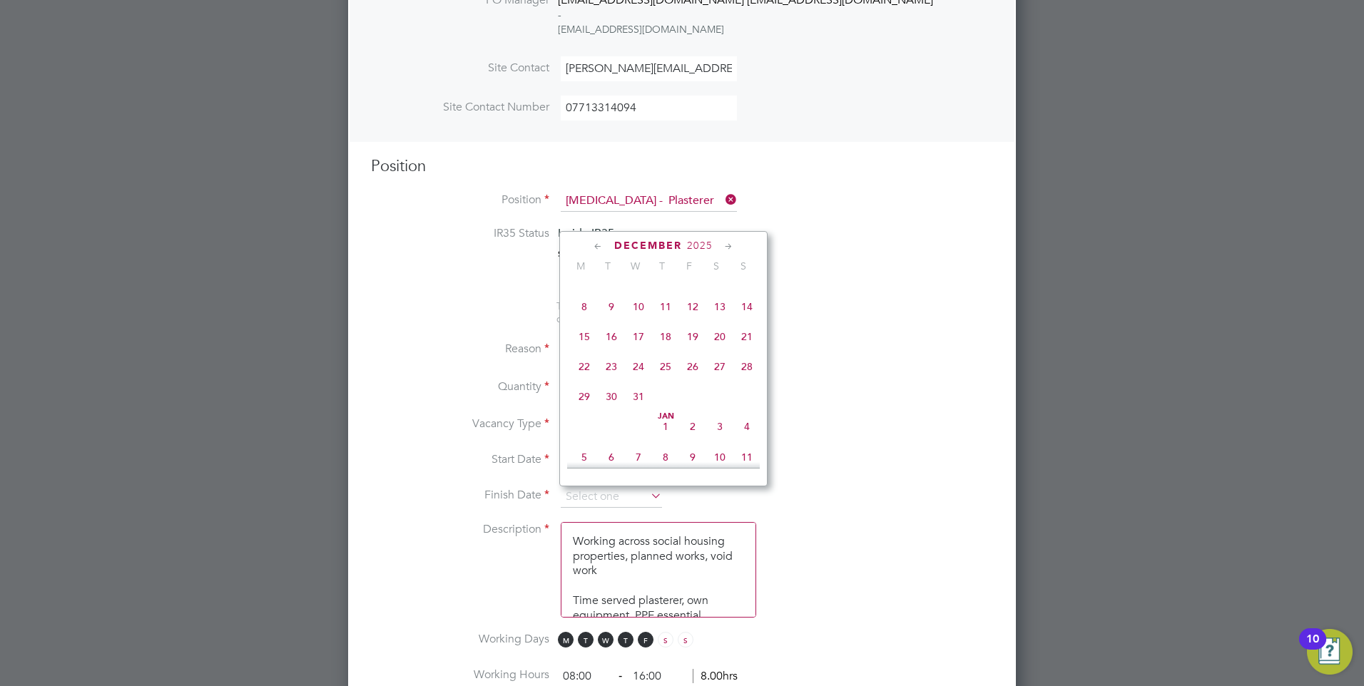
click at [695, 320] on span "12" at bounding box center [692, 306] width 27 height 27
type input "[DATE]"
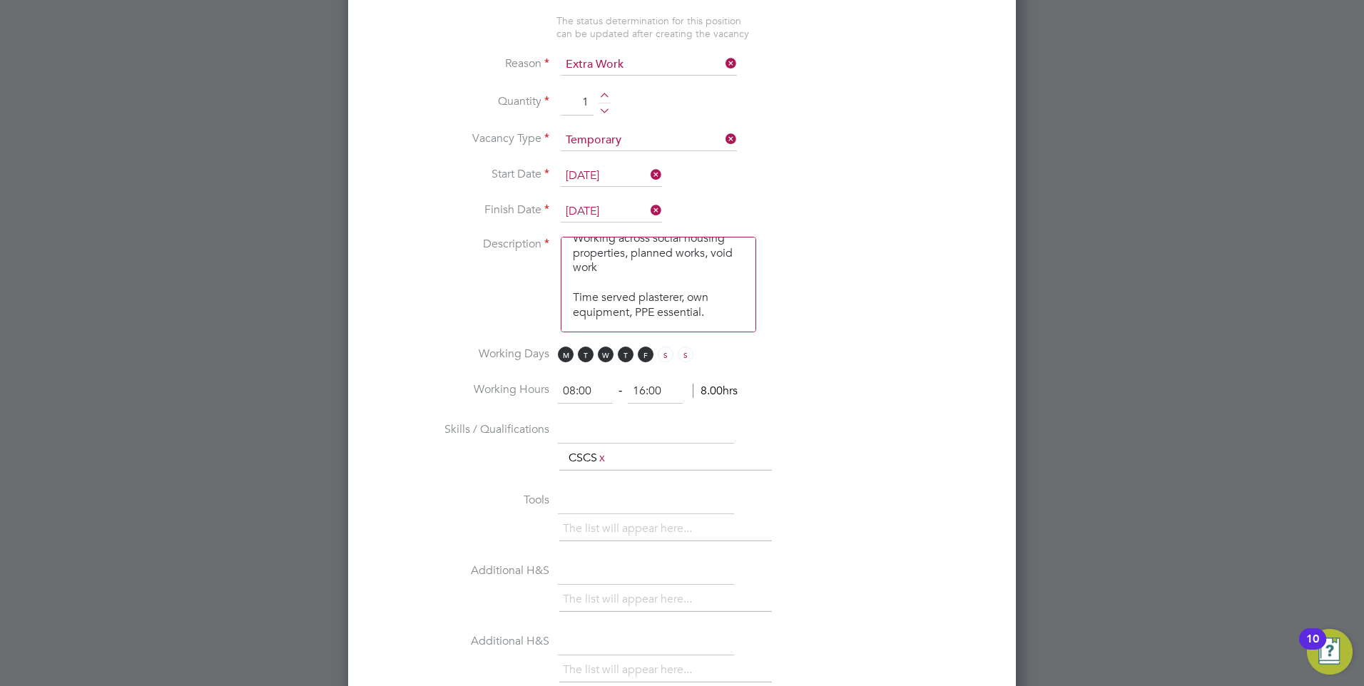
scroll to position [0, 0]
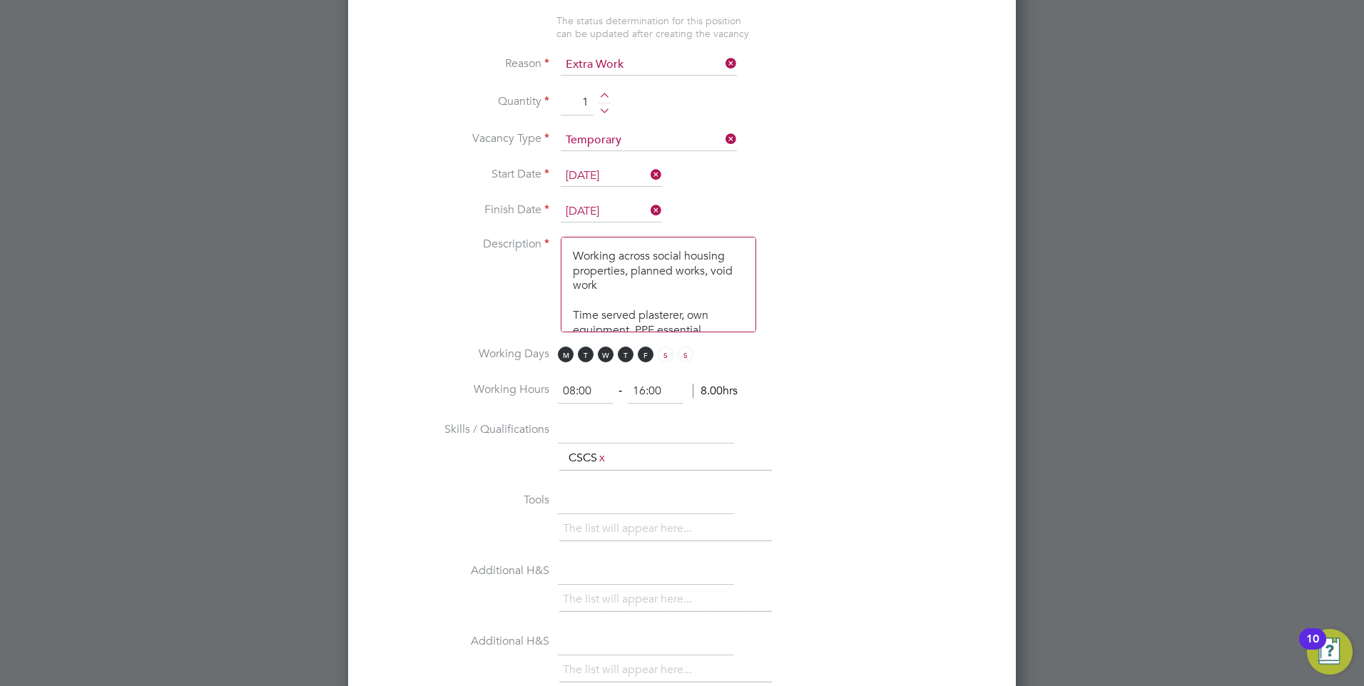
drag, startPoint x: 630, startPoint y: 267, endPoint x: 735, endPoint y: 285, distance: 106.2
click at [735, 285] on textarea "Working across social housing properties, planned works, void work Time served …" at bounding box center [658, 285] width 195 height 96
drag, startPoint x: 700, startPoint y: 314, endPoint x: 635, endPoint y: 315, distance: 64.9
click at [635, 315] on textarea "Working across social housing properties, Time served plasterer, own equipment,…" at bounding box center [658, 285] width 195 height 96
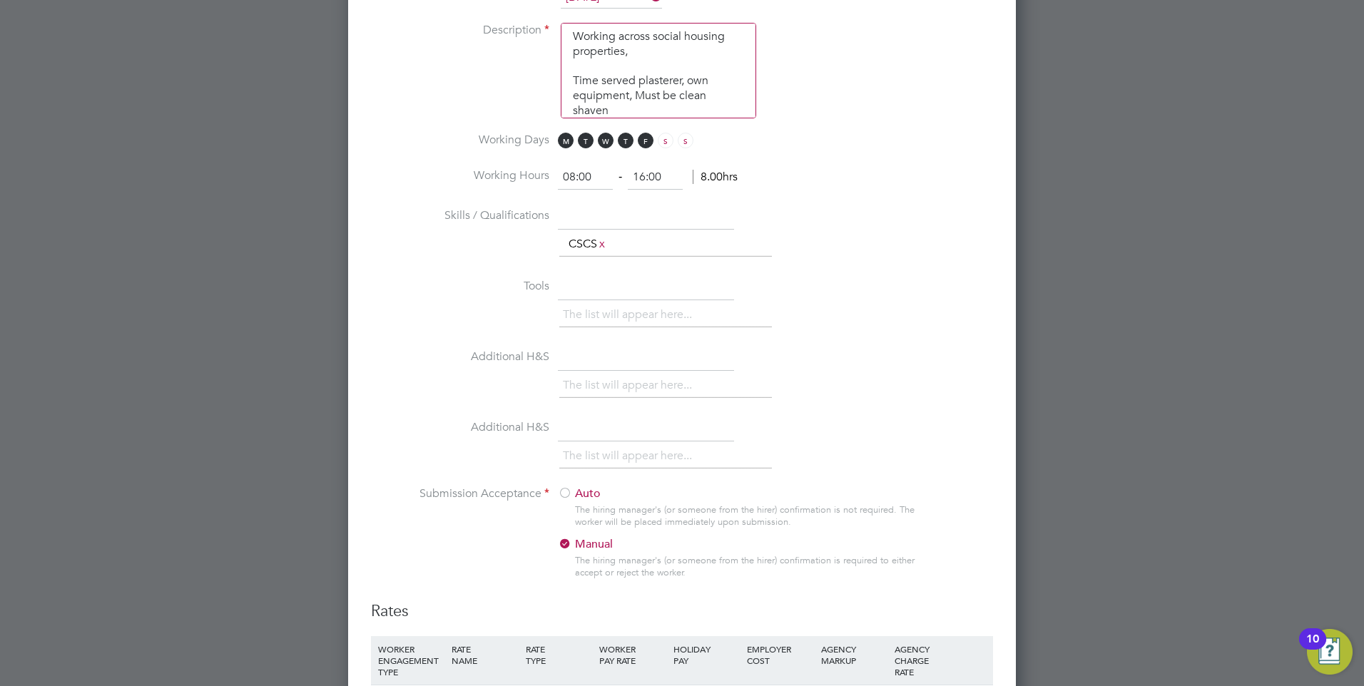
scroll to position [1058, 0]
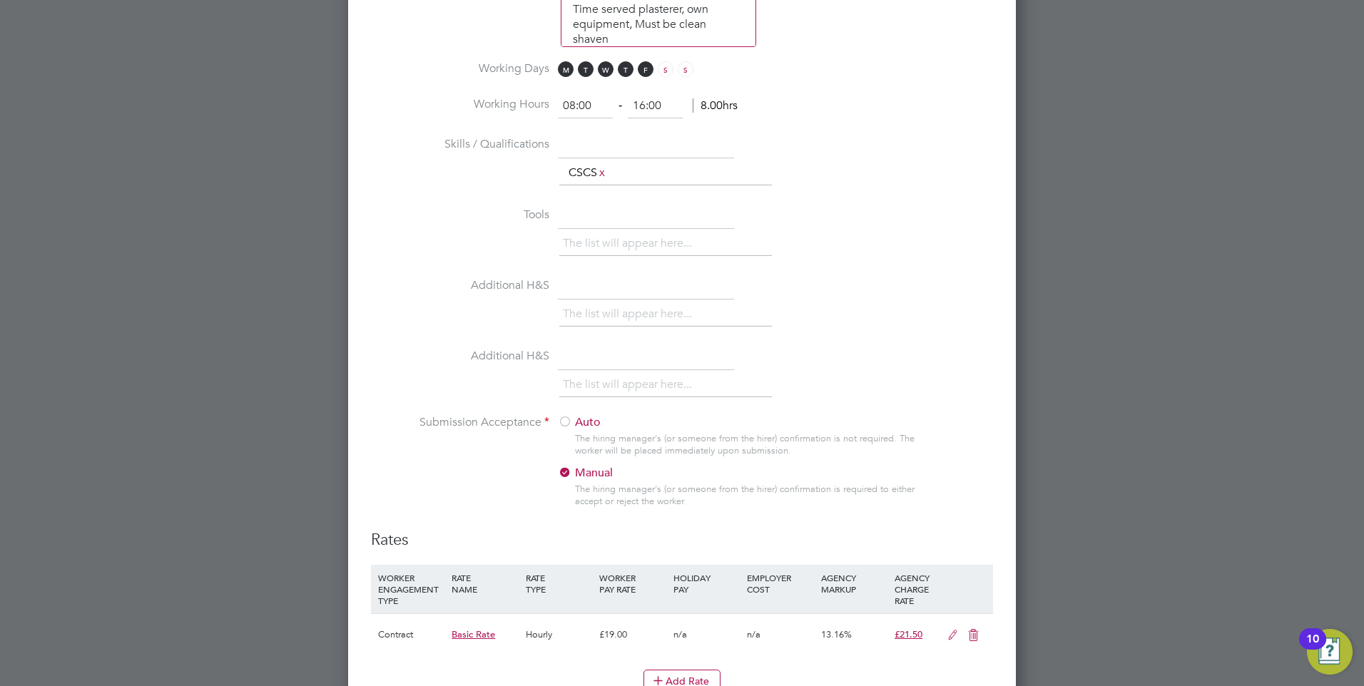
type textarea "Working across social housing properties, Time served plasterer, own equipment,…"
click at [581, 213] on input "text" at bounding box center [646, 216] width 176 height 26
type input "Own tools"
click at [629, 248] on li "The list will appear here..." at bounding box center [630, 243] width 135 height 19
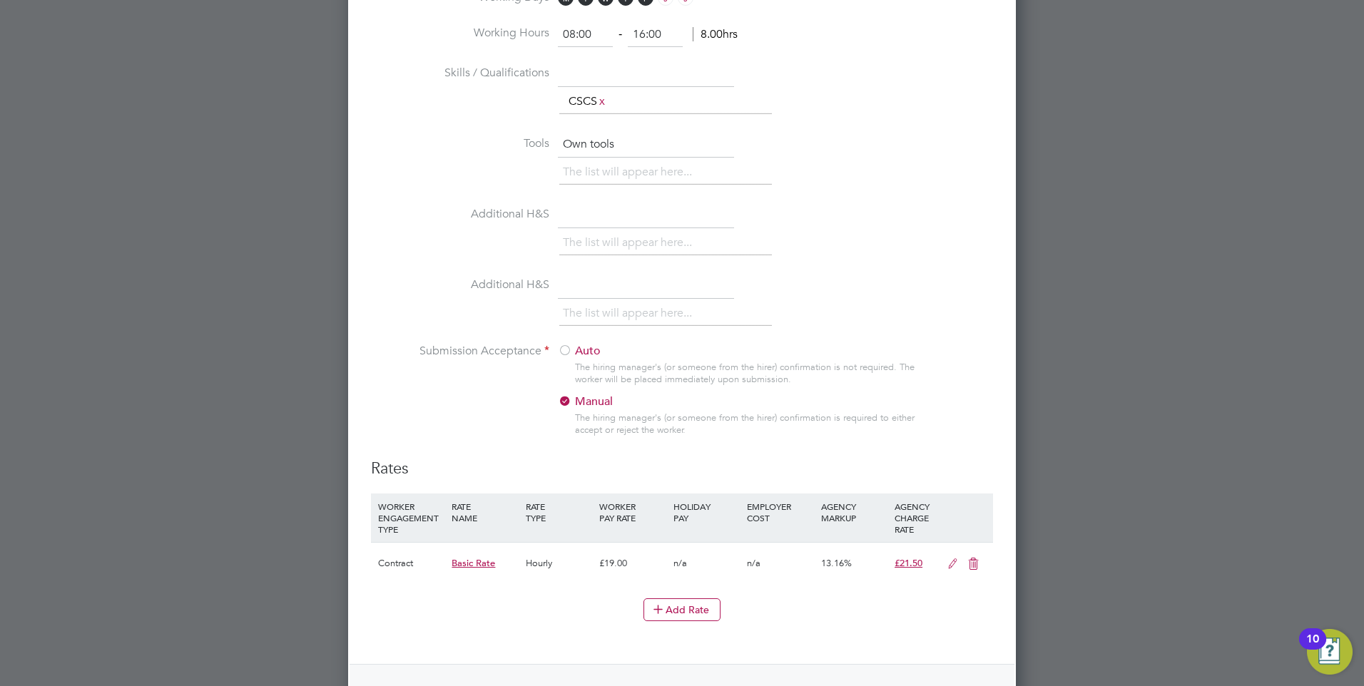
click at [586, 218] on input "text" at bounding box center [646, 216] width 176 height 26
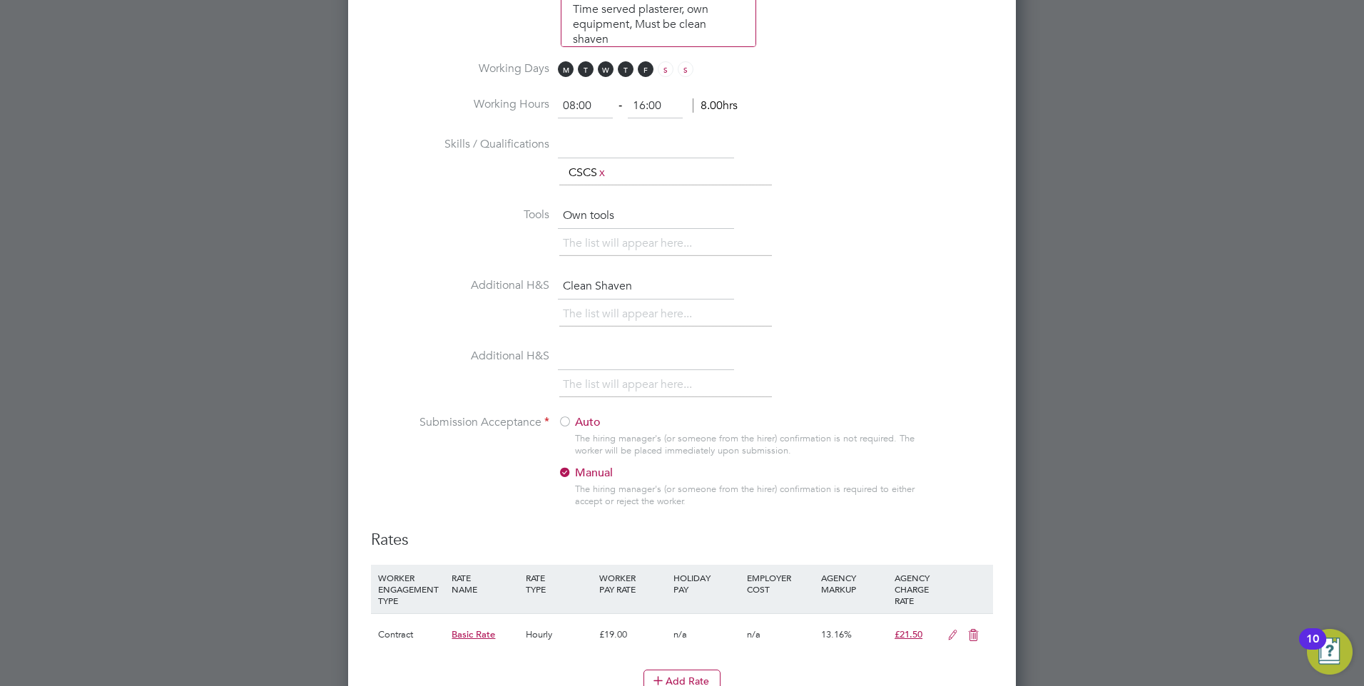
scroll to position [915, 0]
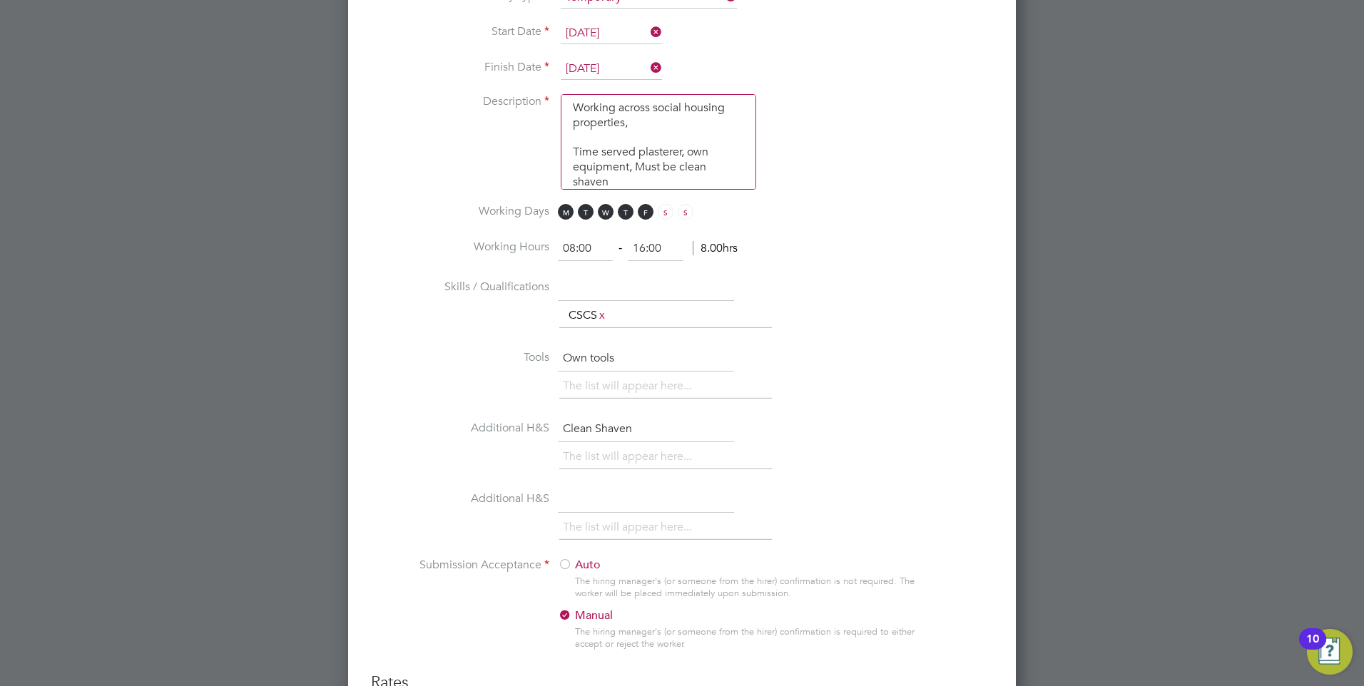
type input "Clean Shaven"
click at [629, 182] on textarea "Working across social housing properties, Time served plasterer, own equipment,…" at bounding box center [658, 142] width 195 height 96
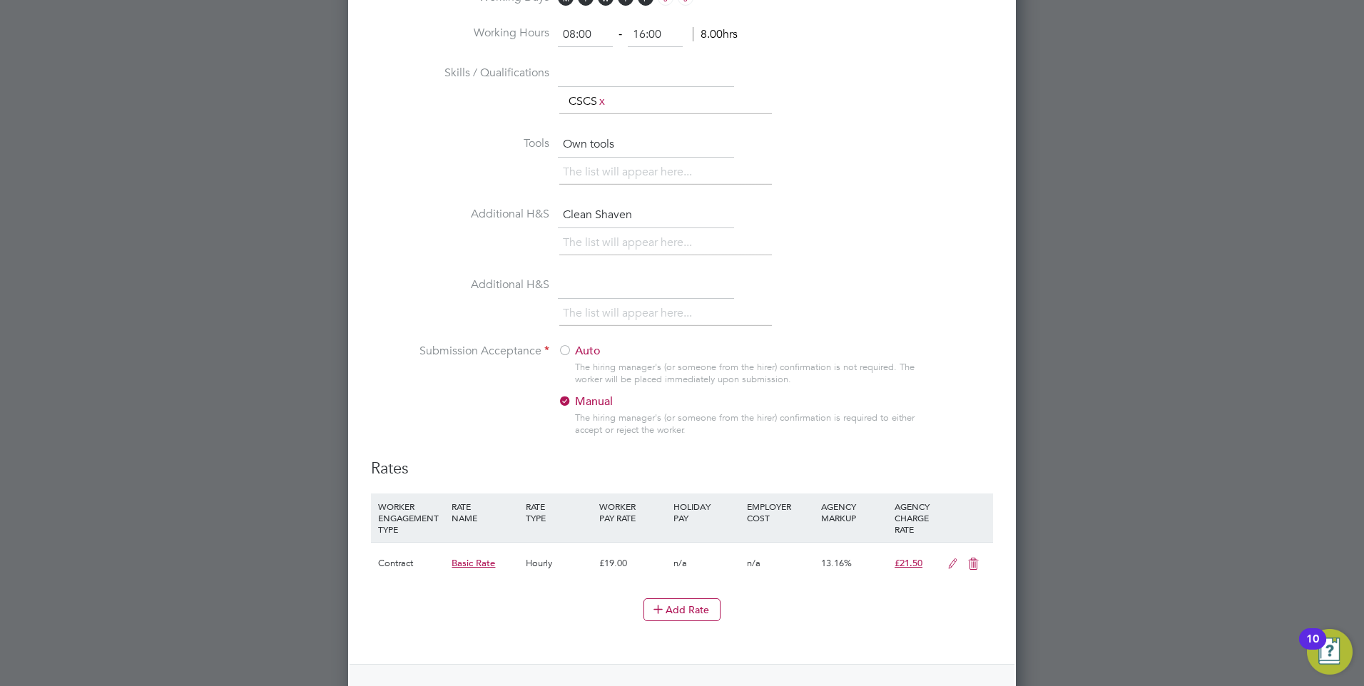
scroll to position [1200, 0]
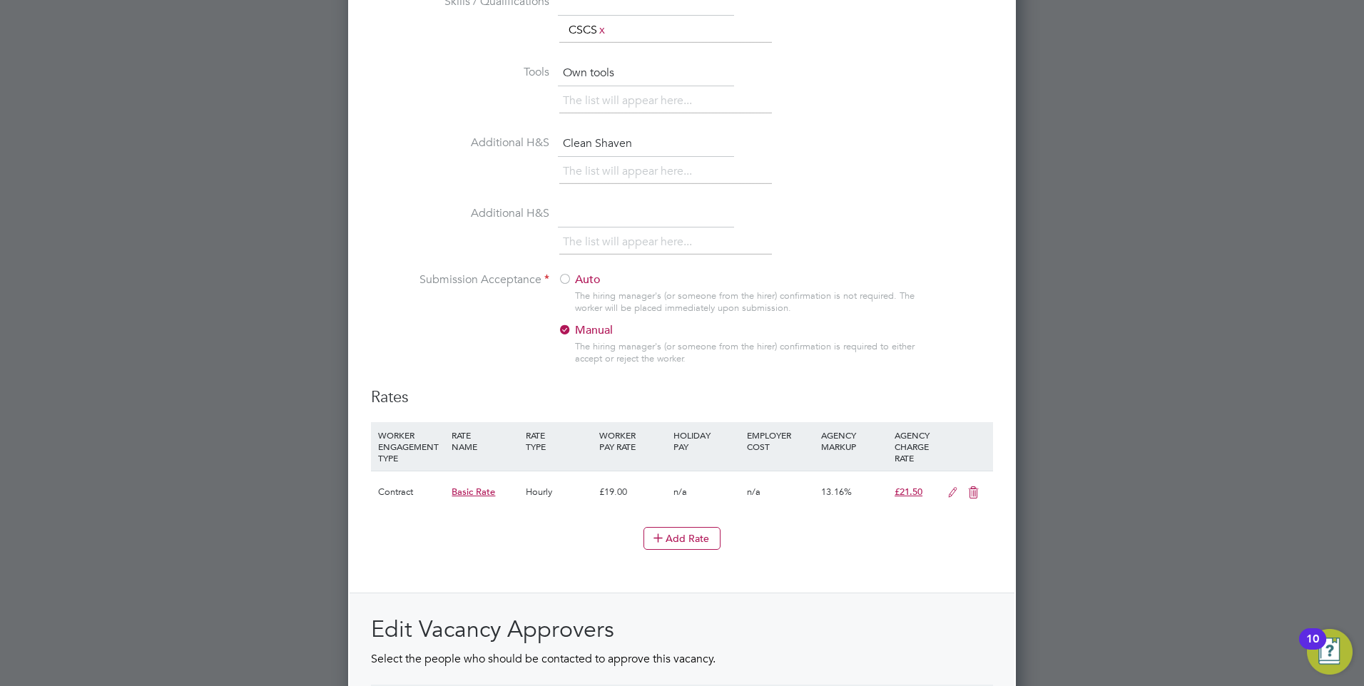
type textarea "Working across social housing properties, Time served plasterer, own equipment,…"
click at [629, 240] on li "The list will appear here..." at bounding box center [630, 242] width 135 height 19
click at [643, 221] on input "text" at bounding box center [646, 215] width 176 height 26
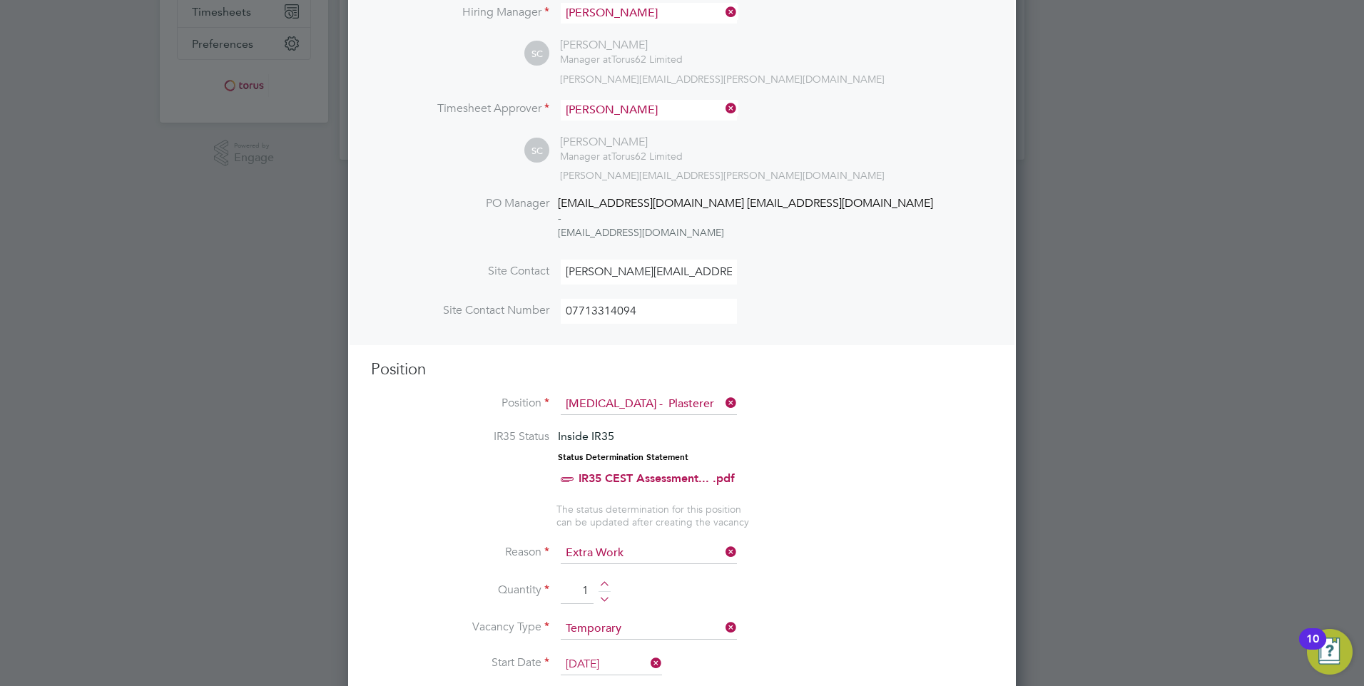
scroll to position [0, 0]
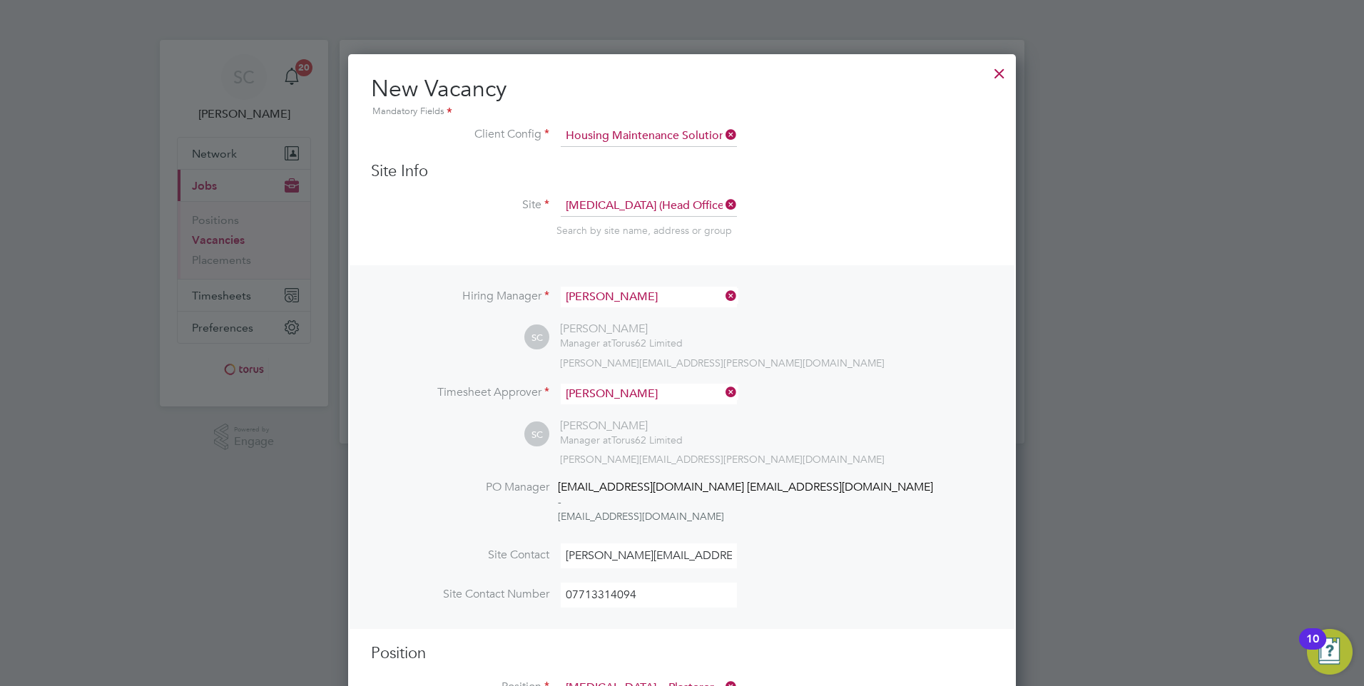
click at [996, 74] on div at bounding box center [999, 70] width 26 height 26
